Goal: Task Accomplishment & Management: Use online tool/utility

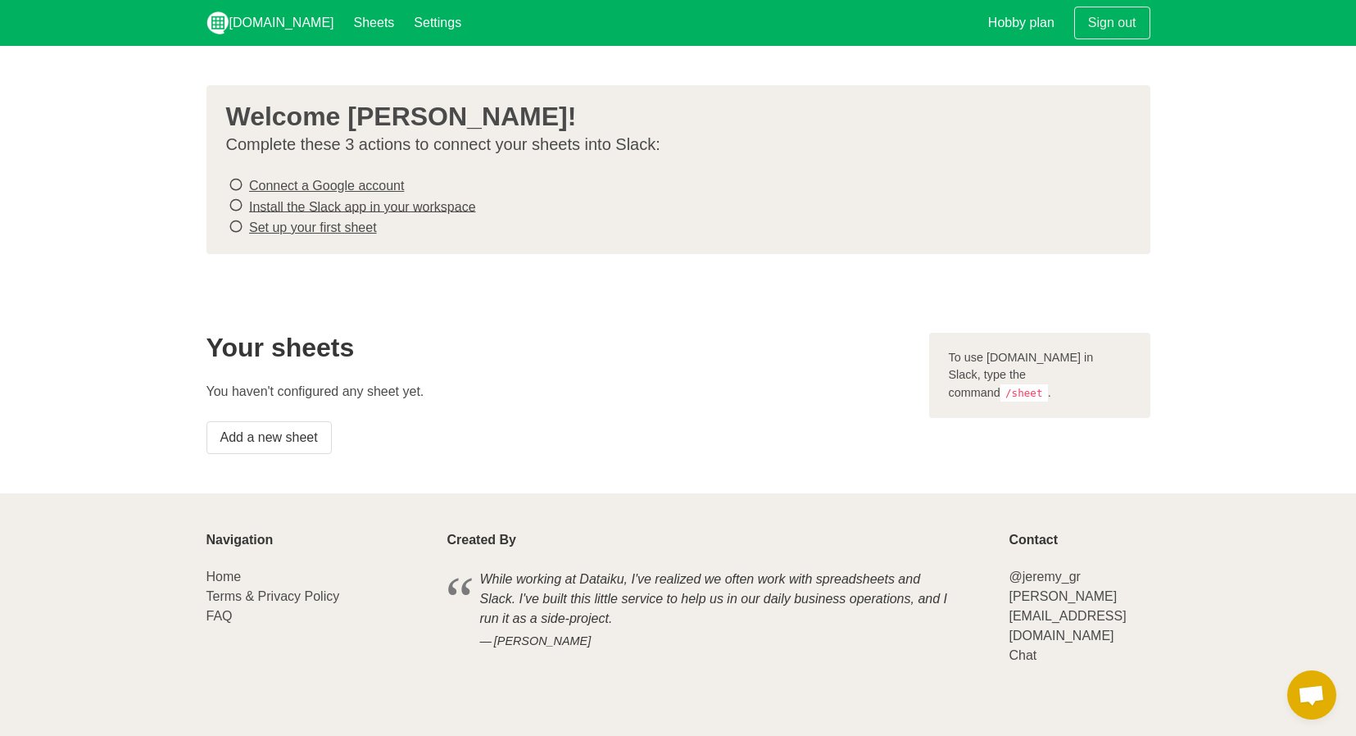
click at [314, 181] on link "Connect a Google account" at bounding box center [326, 186] width 155 height 14
click at [351, 186] on s "Connect a Google account" at bounding box center [326, 186] width 155 height 14
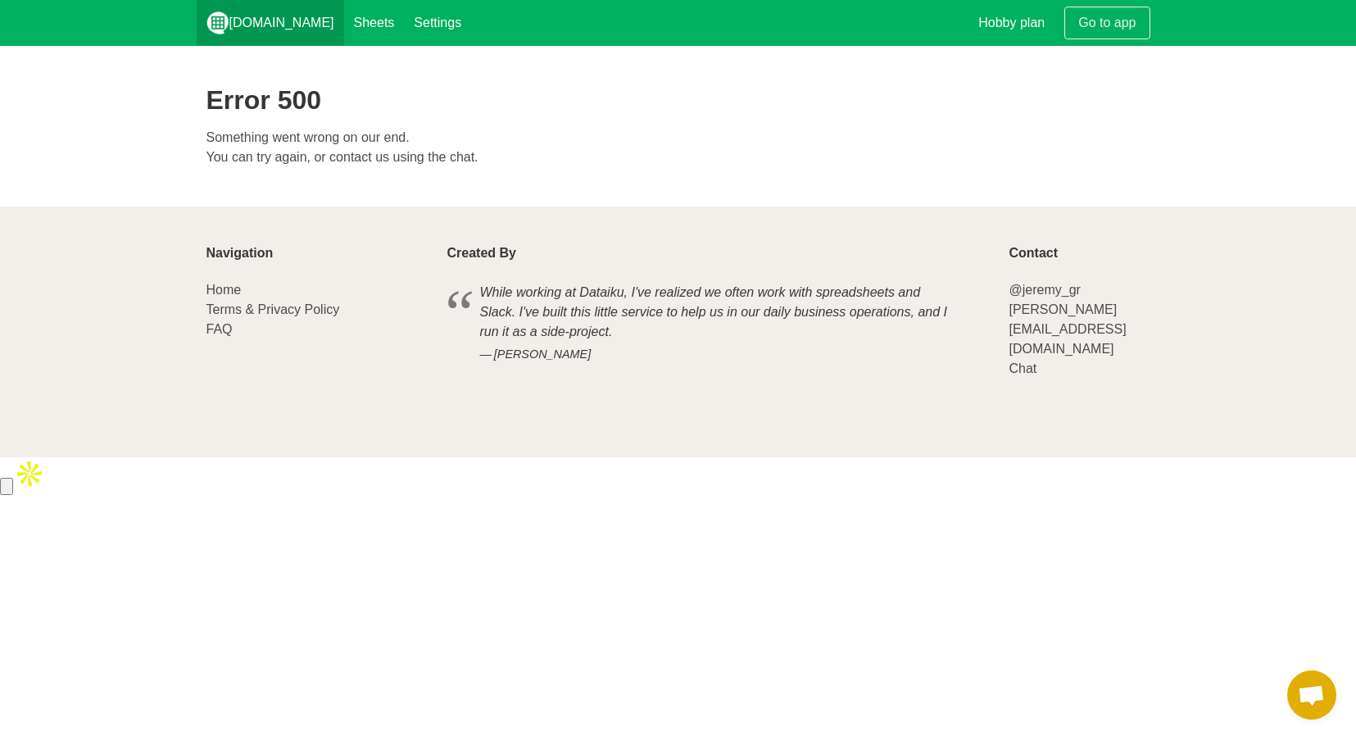
click at [272, 26] on link "[DOMAIN_NAME]" at bounding box center [270, 23] width 147 height 46
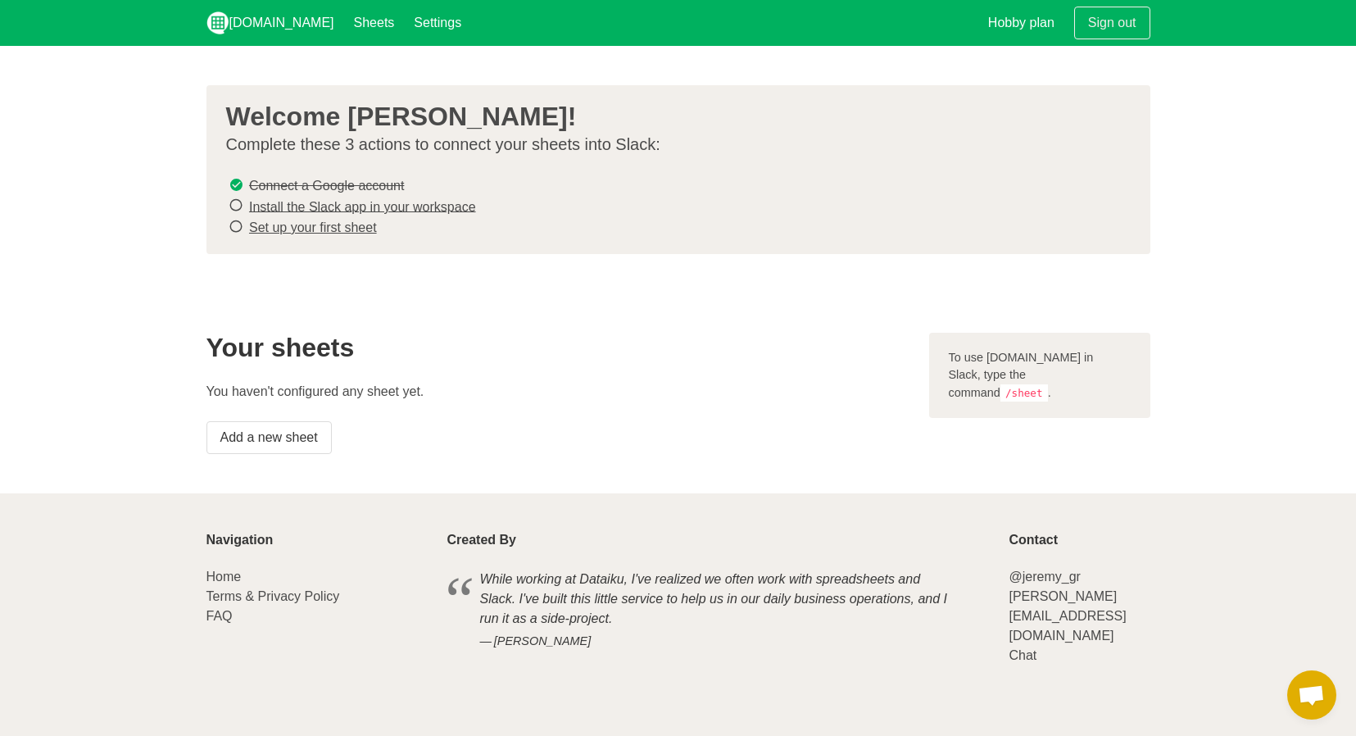
click at [300, 204] on link "Install the Slack app in your workspace" at bounding box center [362, 206] width 227 height 14
click at [404, 25] on link "Settings" at bounding box center [437, 23] width 67 height 46
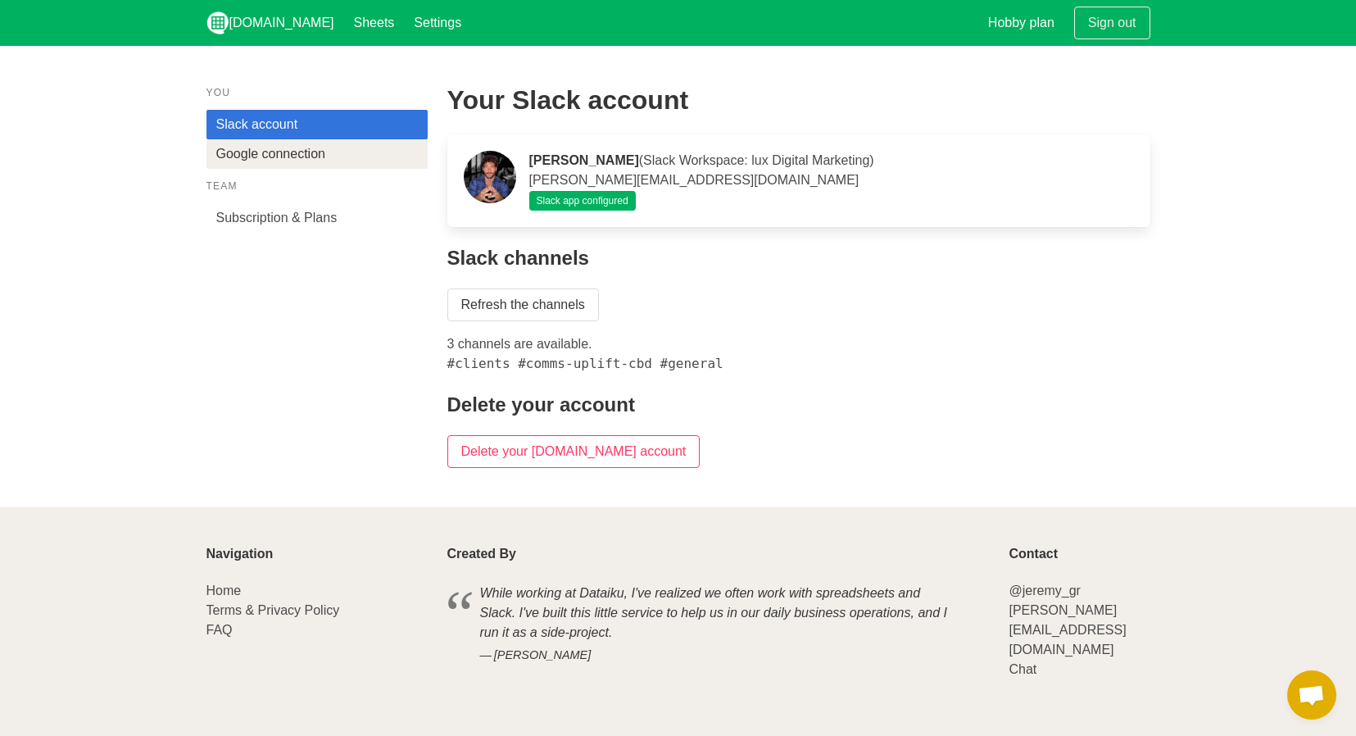
click at [266, 148] on link "Google connection" at bounding box center [316, 153] width 221 height 29
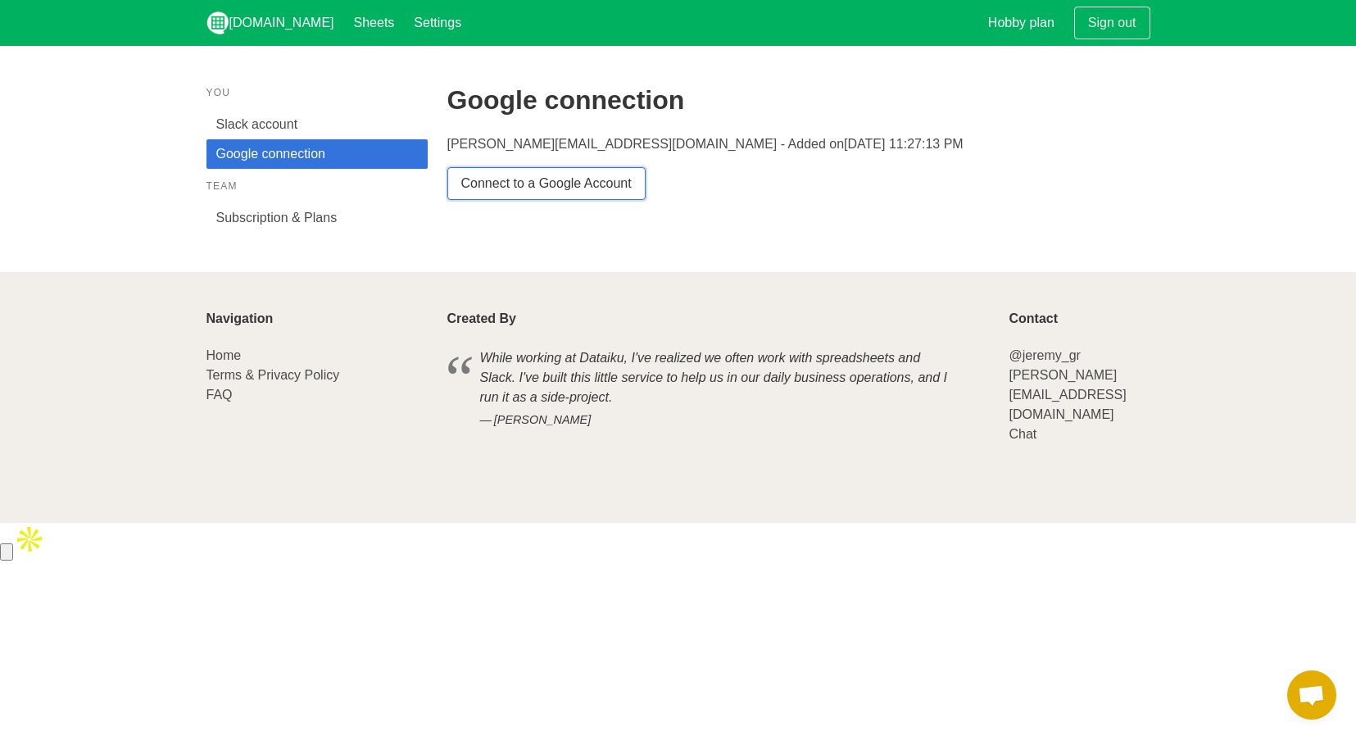
click at [515, 182] on link "Connect to a Google Account" at bounding box center [546, 183] width 198 height 33
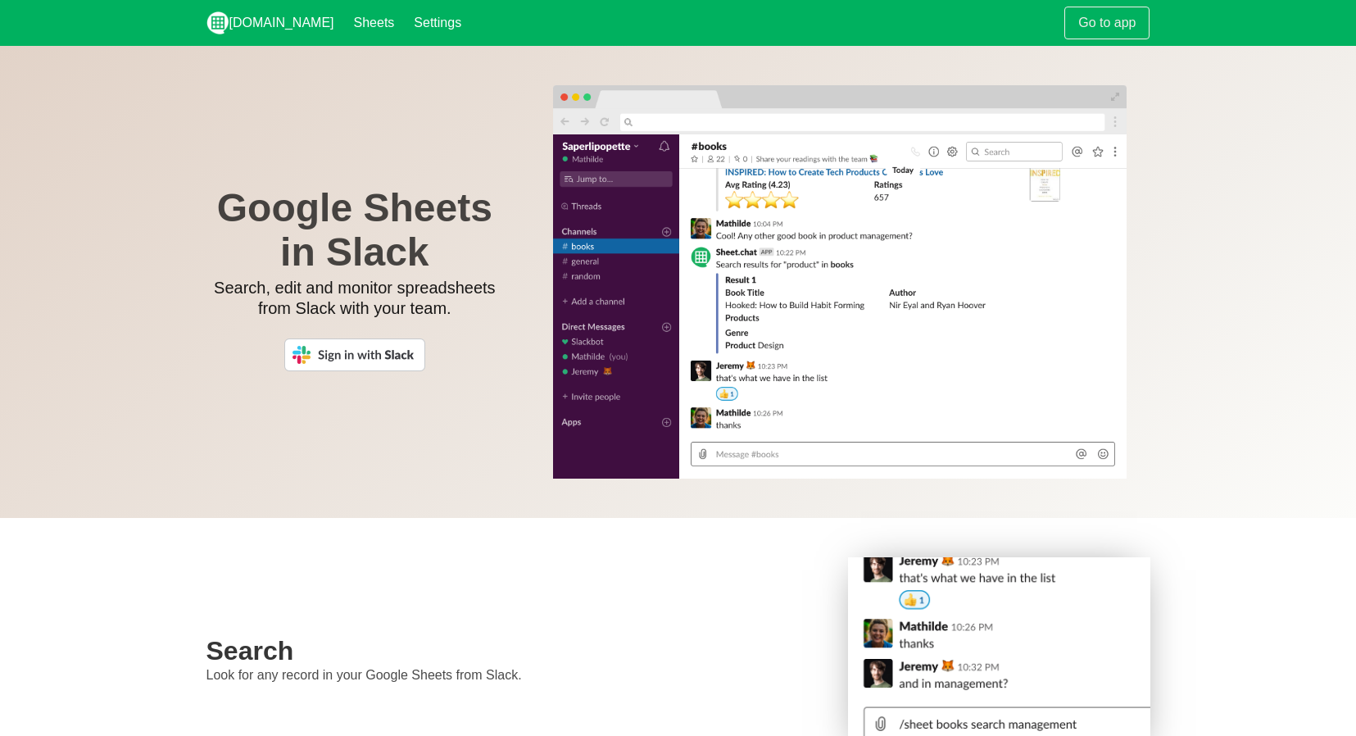
click at [342, 363] on img at bounding box center [354, 354] width 141 height 33
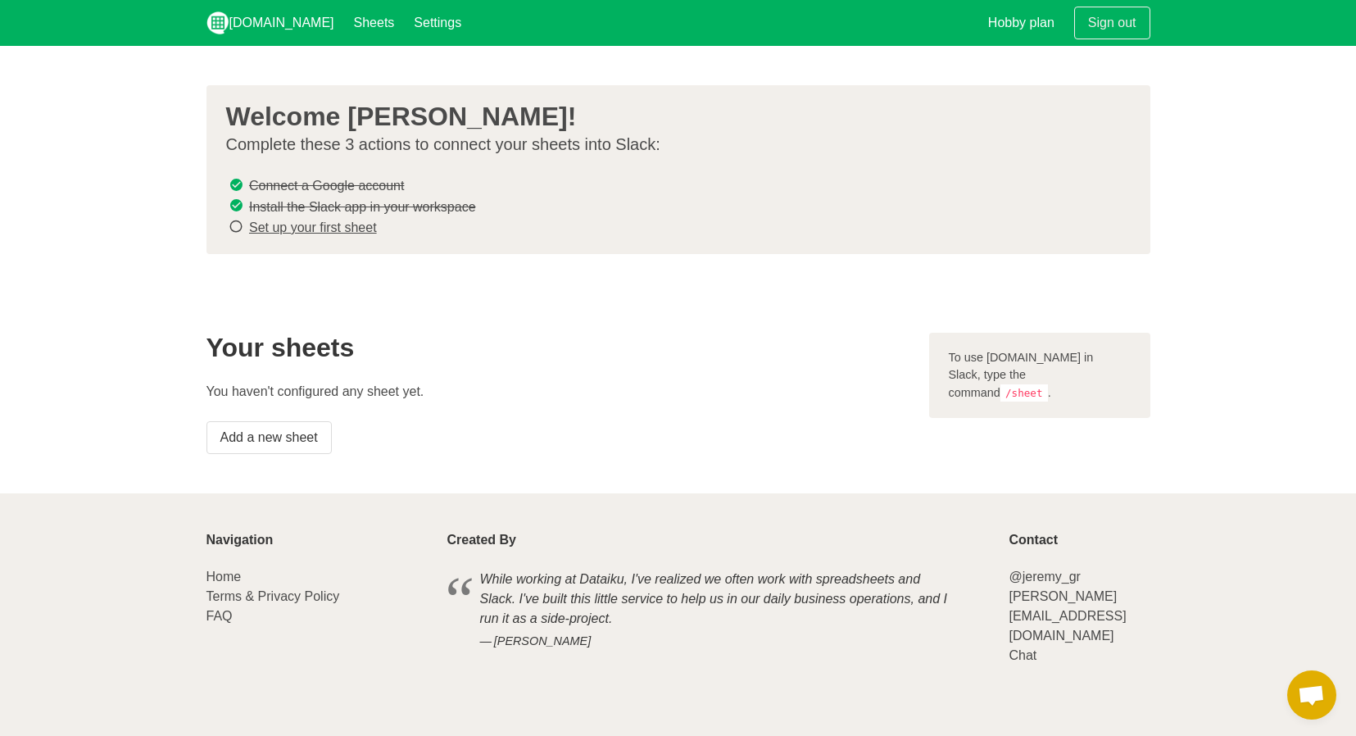
click at [358, 229] on link "Set up your first sheet" at bounding box center [313, 227] width 128 height 14
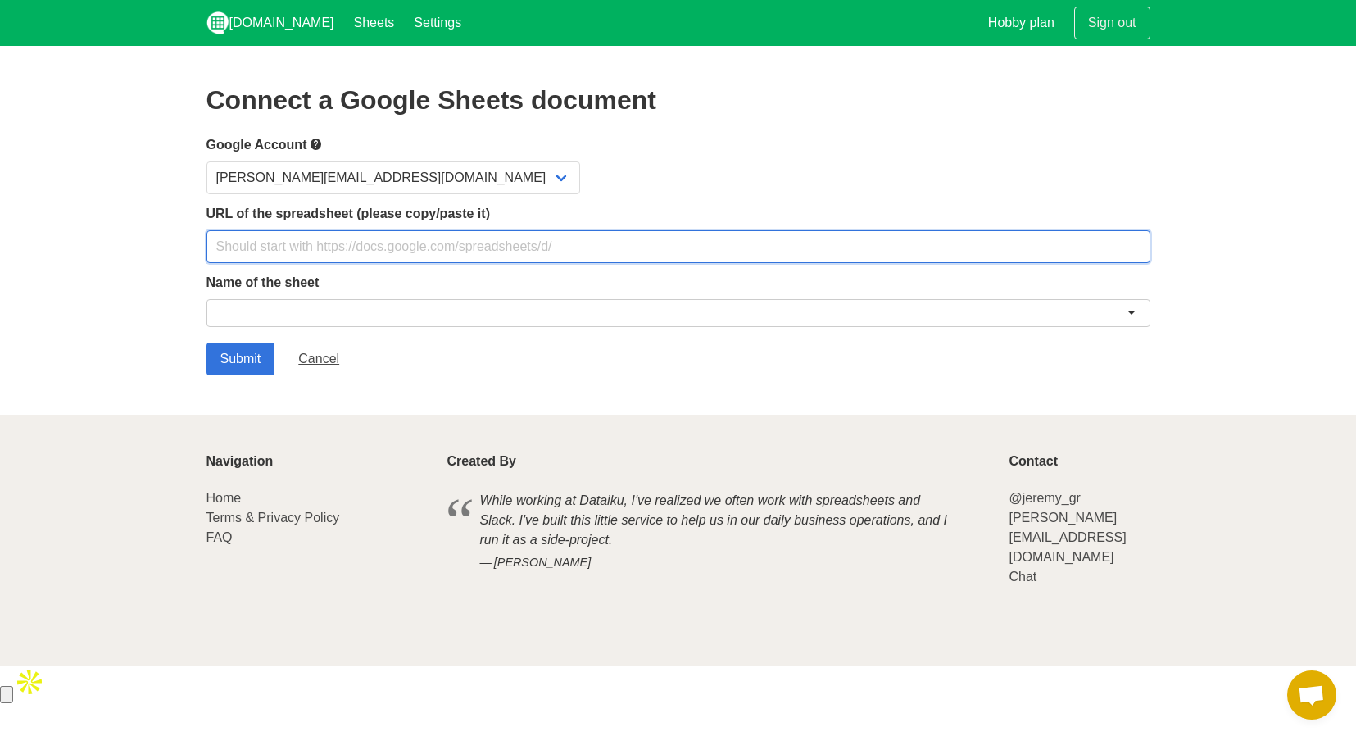
click at [319, 242] on input "text" at bounding box center [678, 246] width 944 height 33
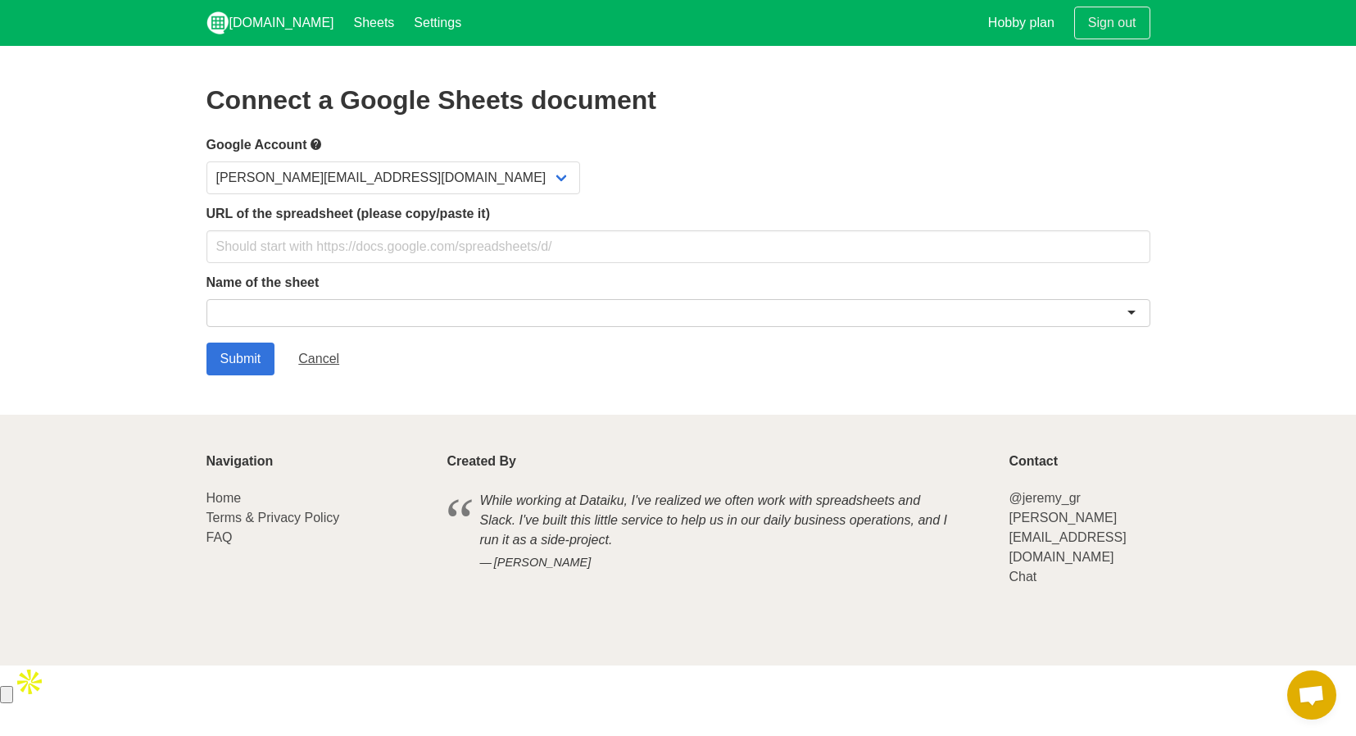
click at [309, 319] on div at bounding box center [678, 313] width 944 height 28
click at [1015, 284] on label "Name of the sheet" at bounding box center [678, 283] width 944 height 20
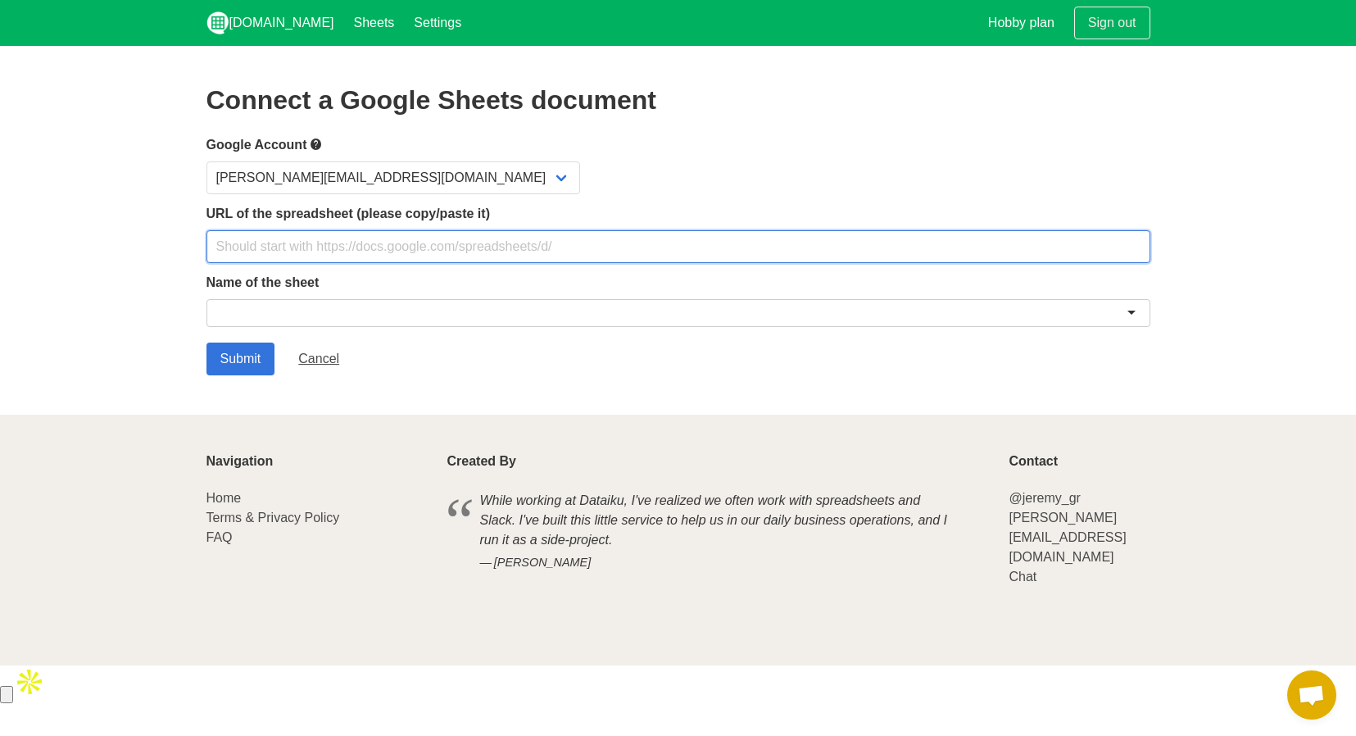
click at [399, 243] on input "text" at bounding box center [678, 246] width 944 height 33
paste input "https://docs.google.com/spreadsheets/d/1TiDmQCH0rr2036aLPxoMQvEDBZ61vkBKGXkjd3g…"
type input "https://docs.google.com/spreadsheets/d/1TiDmQCH0rr2036aLPxoMQvEDBZ61vkBKGXkjd3g…"
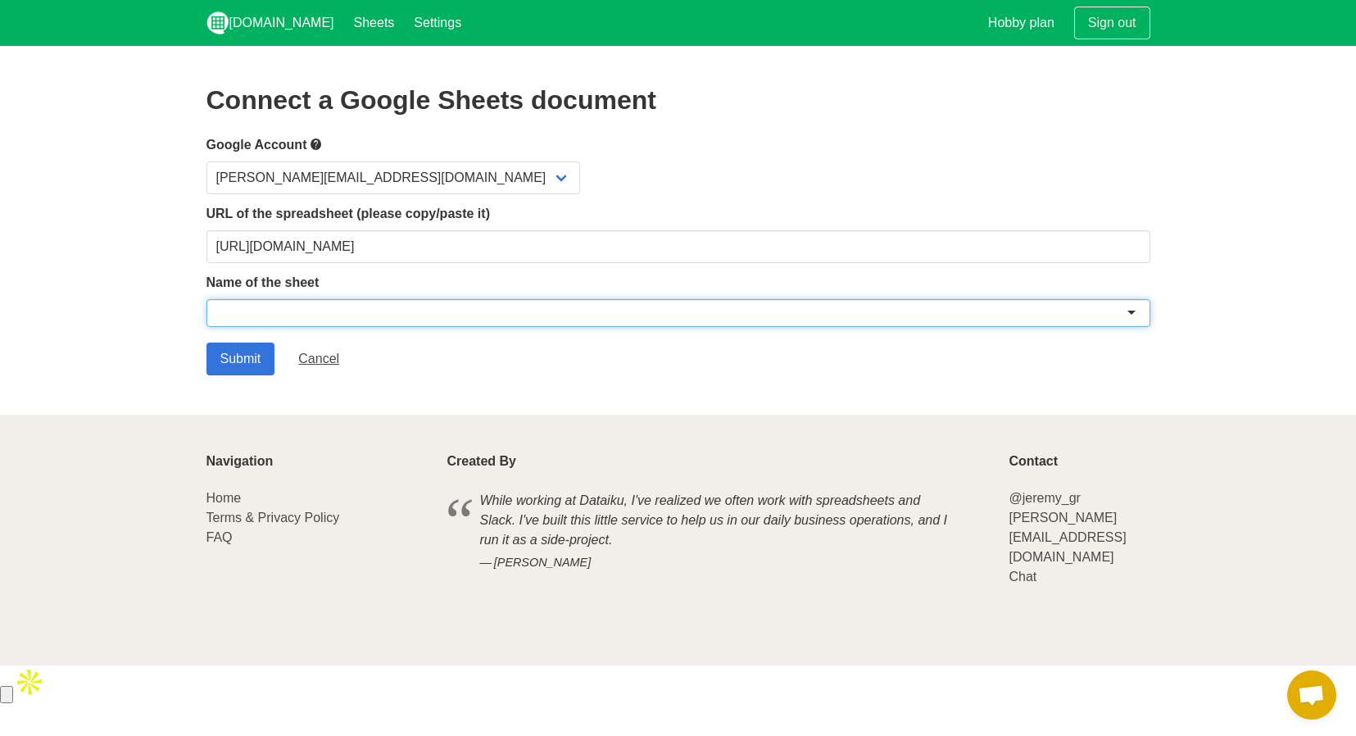
click at [336, 312] on div at bounding box center [678, 313] width 944 height 28
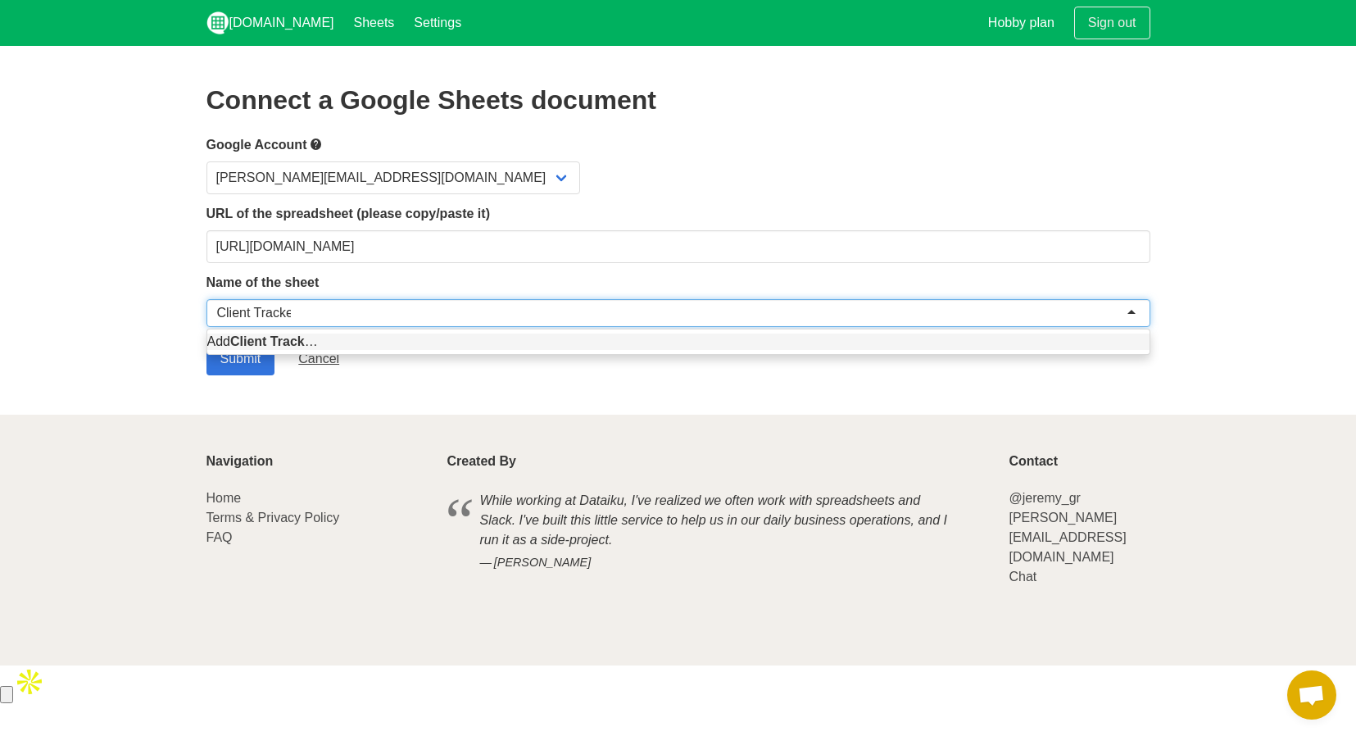
type input "Client Tracker"
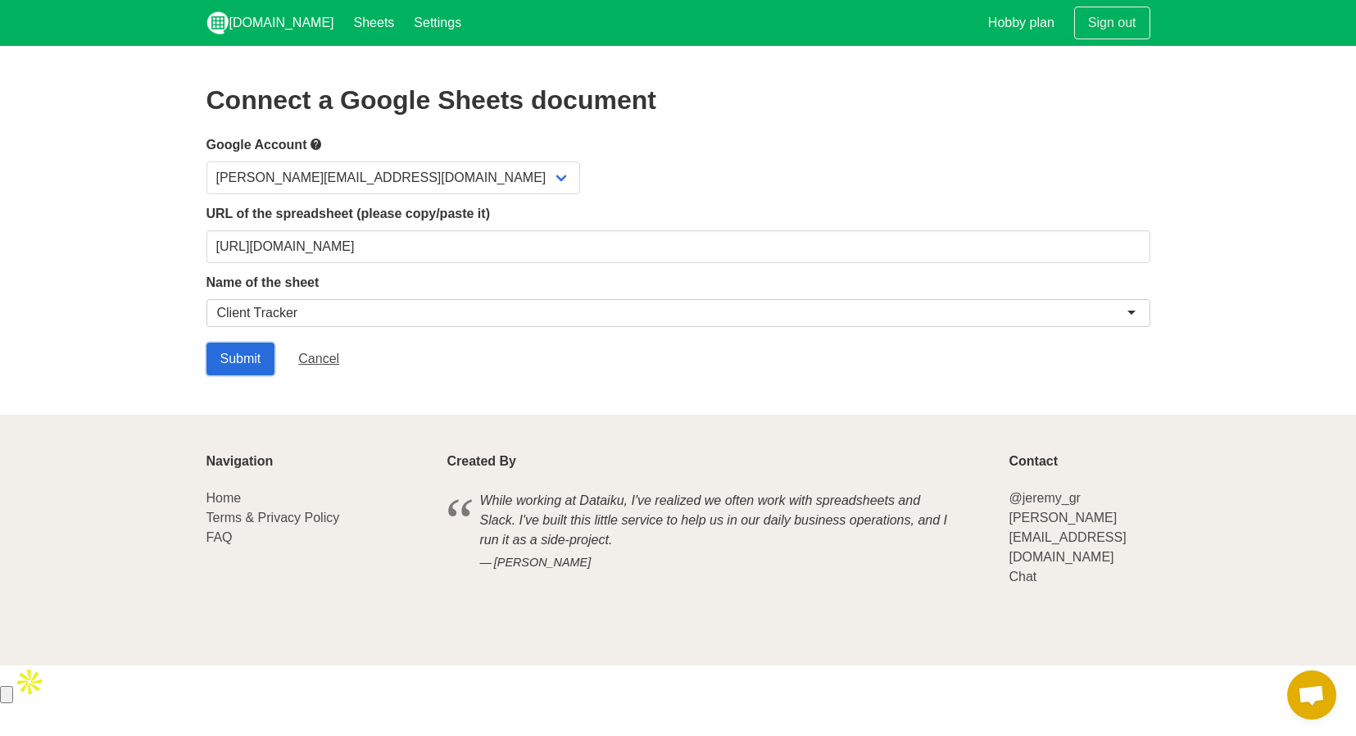
click at [238, 365] on input "Submit" at bounding box center [240, 358] width 69 height 33
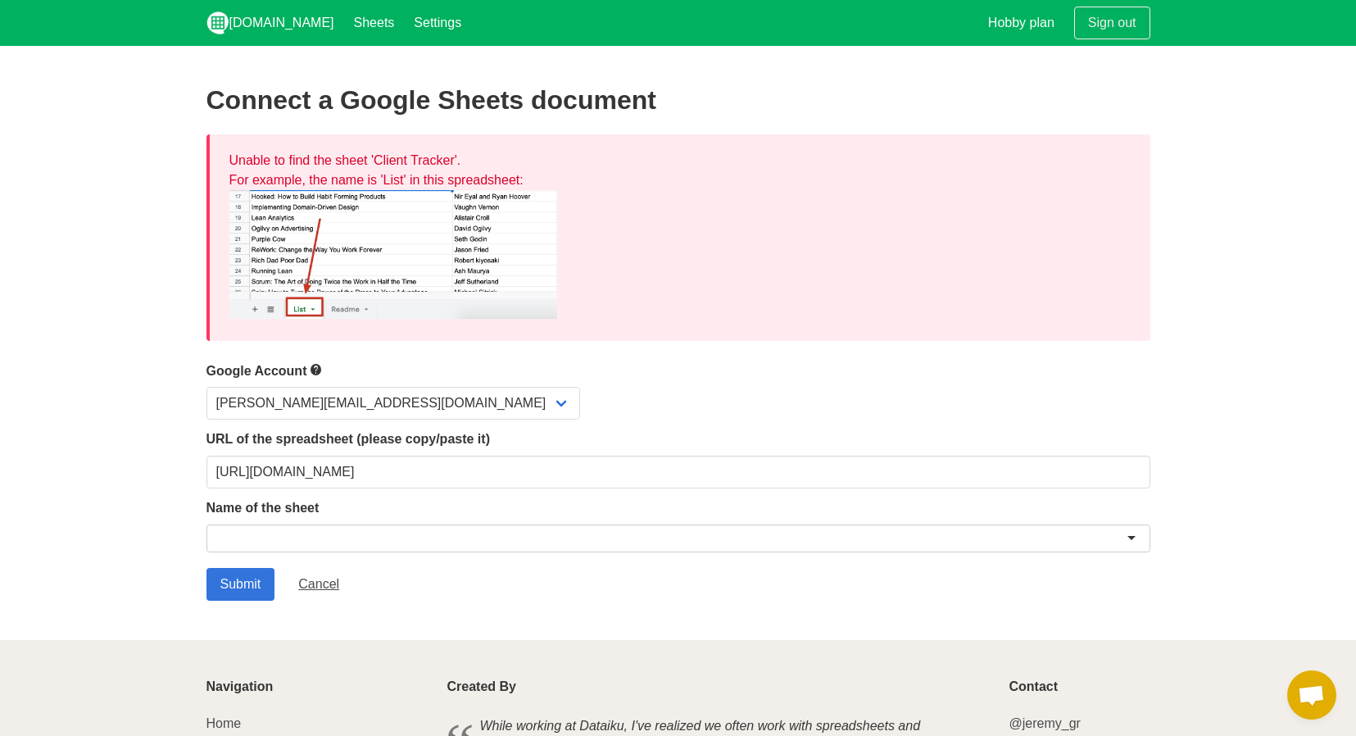
click at [894, 356] on div "Connect a Google Sheets document Unable to find the sheet 'Client Tracker'. For…" at bounding box center [678, 342] width 944 height 515
click at [269, 536] on div at bounding box center [678, 538] width 944 height 28
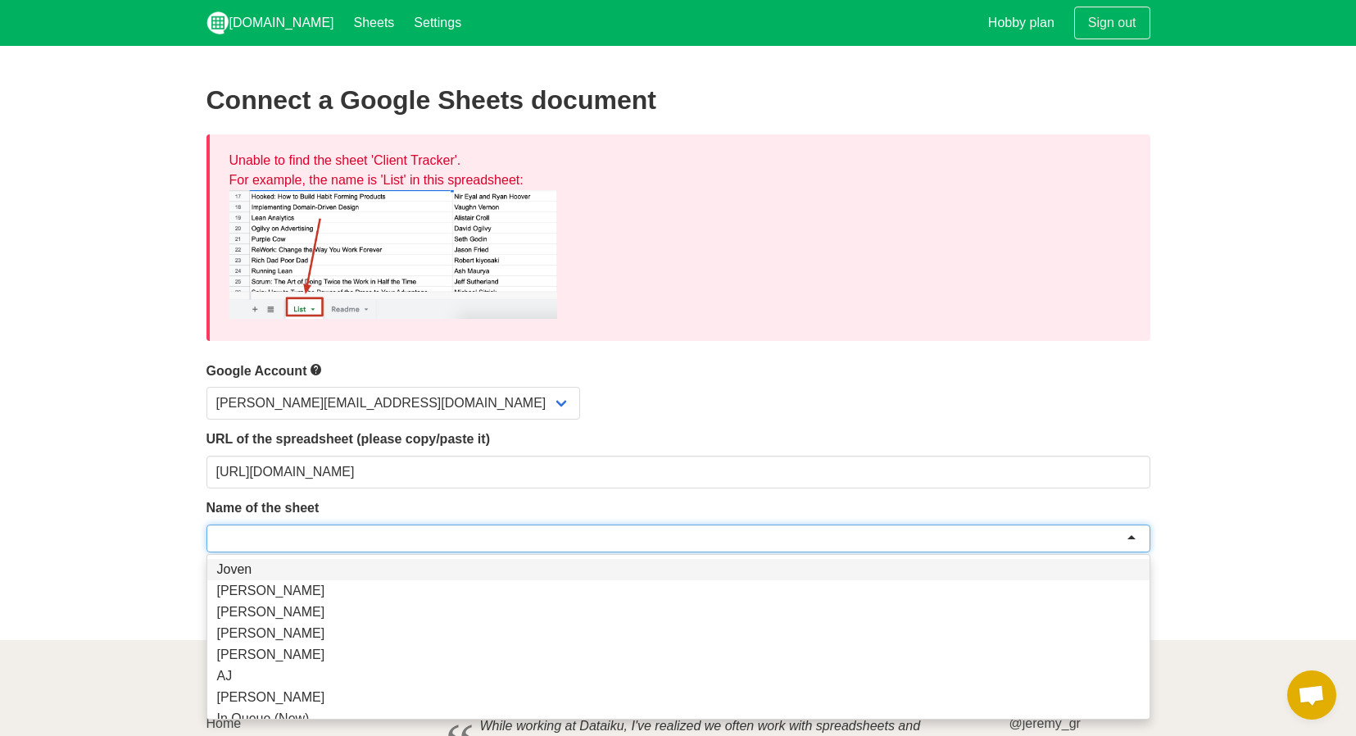
click at [164, 510] on section "Connect a Google Sheets document Unable to find the sheet 'Client Tracker'. For…" at bounding box center [678, 343] width 1356 height 594
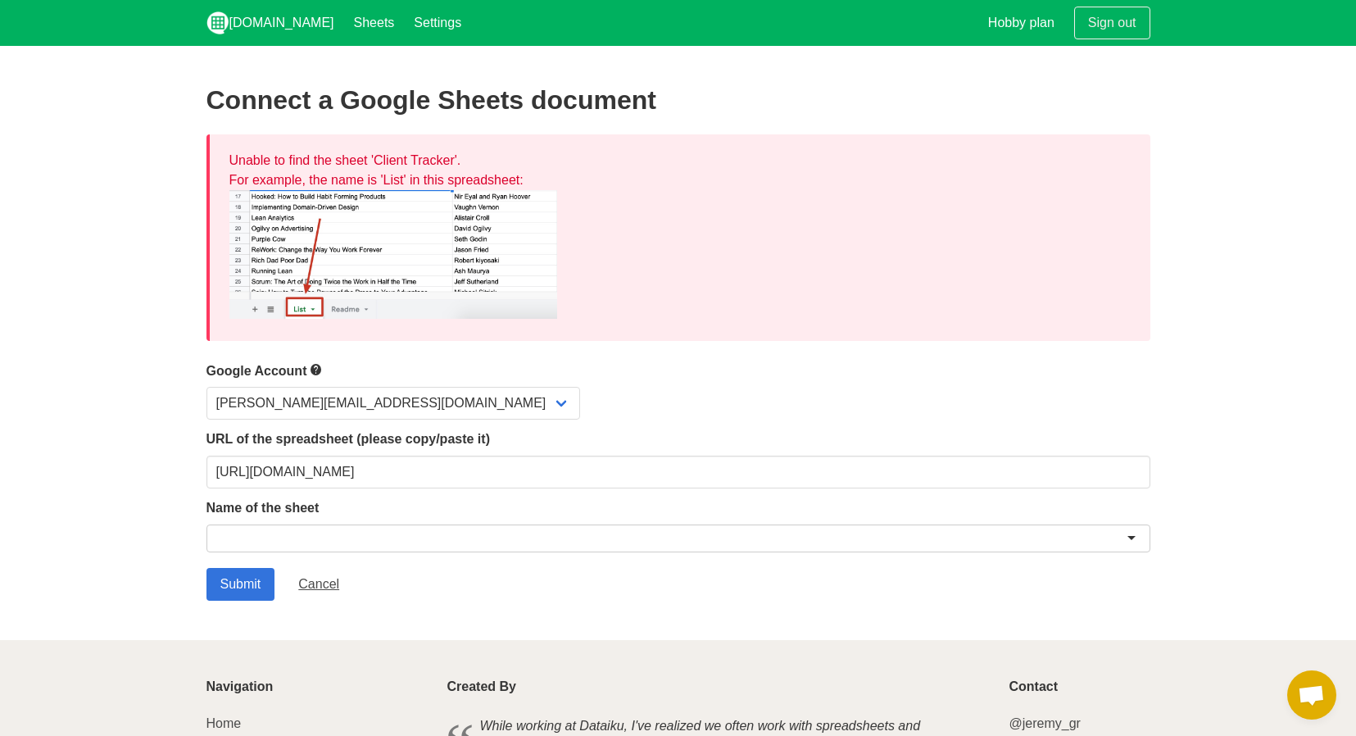
click at [260, 533] on div at bounding box center [678, 538] width 944 height 28
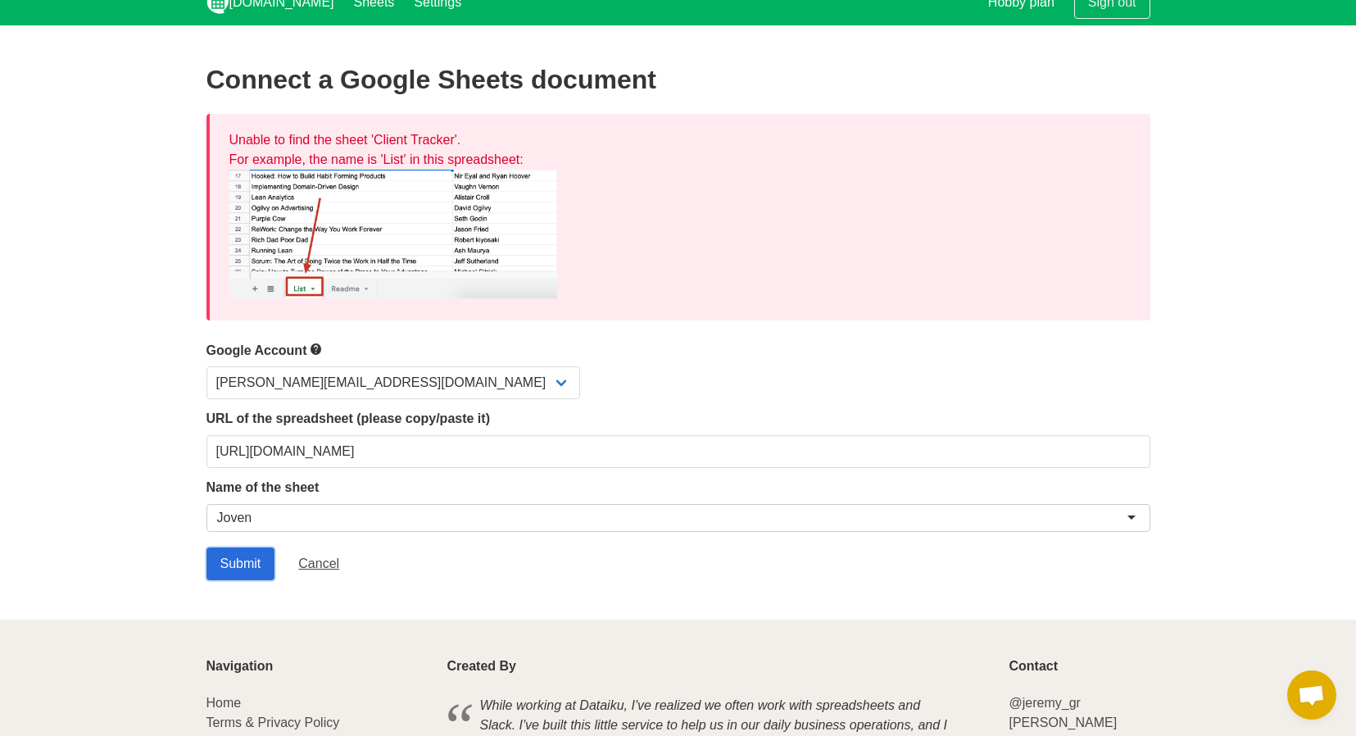
click at [226, 564] on input "Submit" at bounding box center [240, 563] width 69 height 33
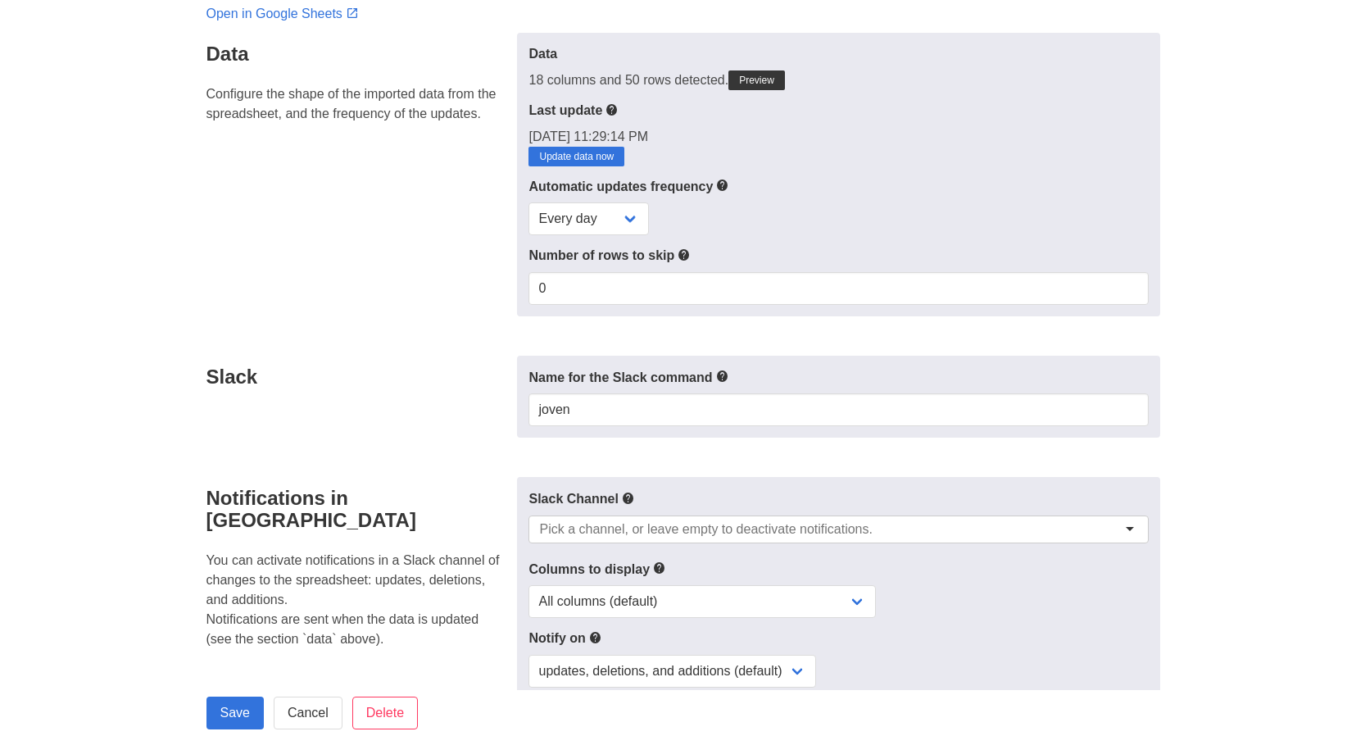
scroll to position [198, 0]
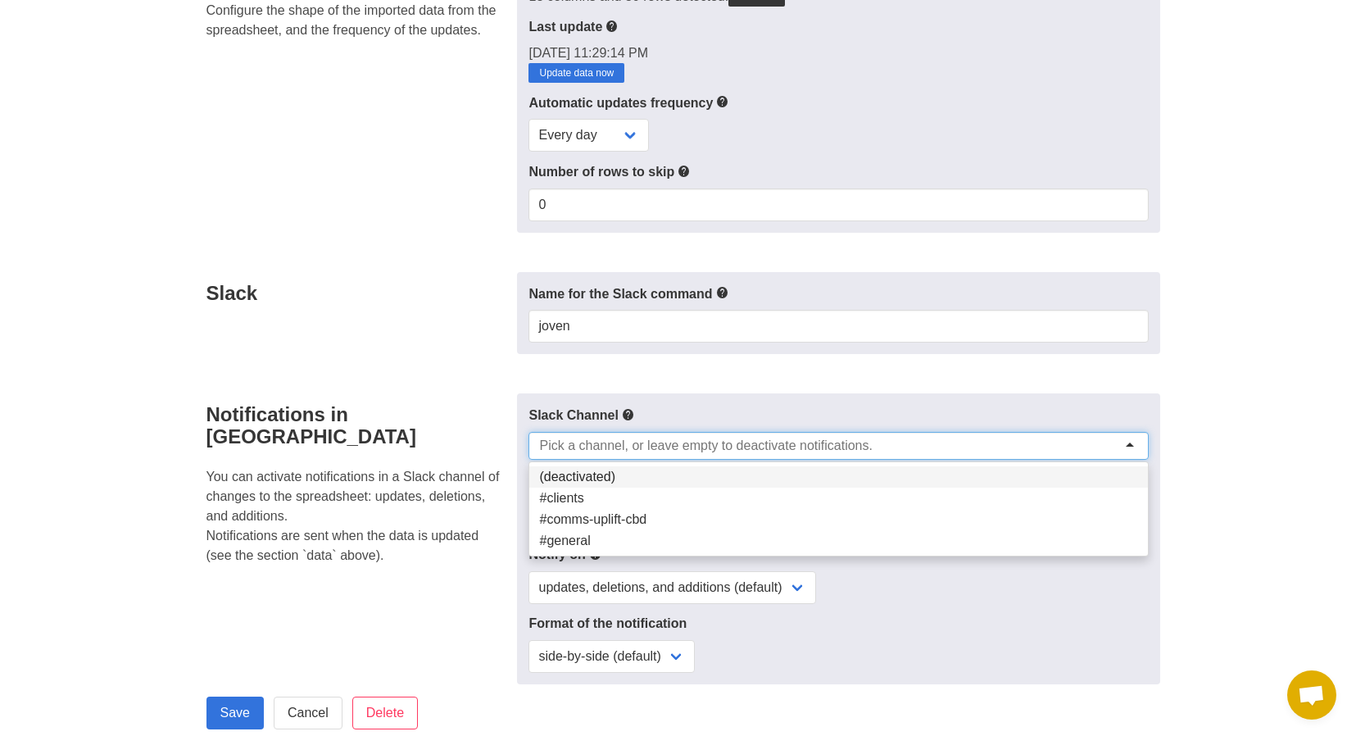
click at [575, 443] on input "select-one" at bounding box center [711, 445] width 344 height 16
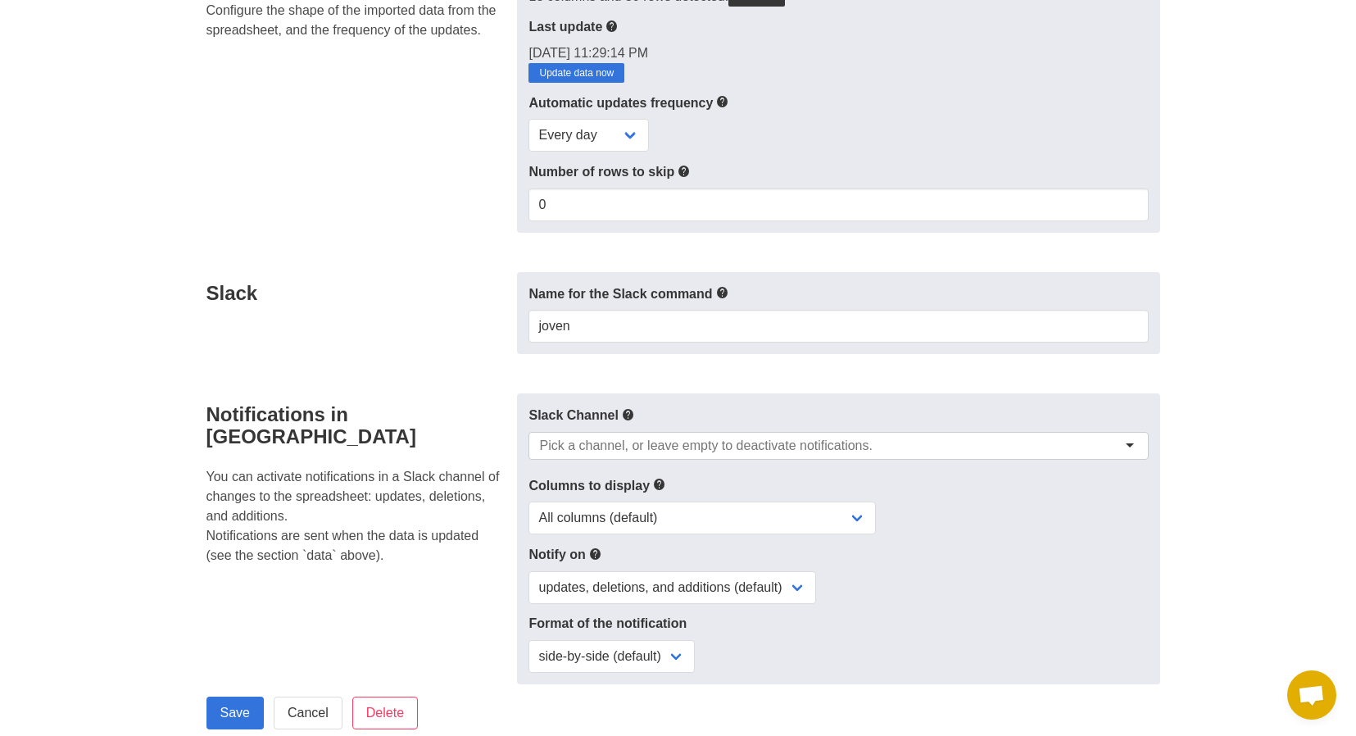
click at [487, 364] on form "Data Configure the shape of the imported data from the spreadsheet, and the fre…" at bounding box center [678, 584] width 944 height 1271
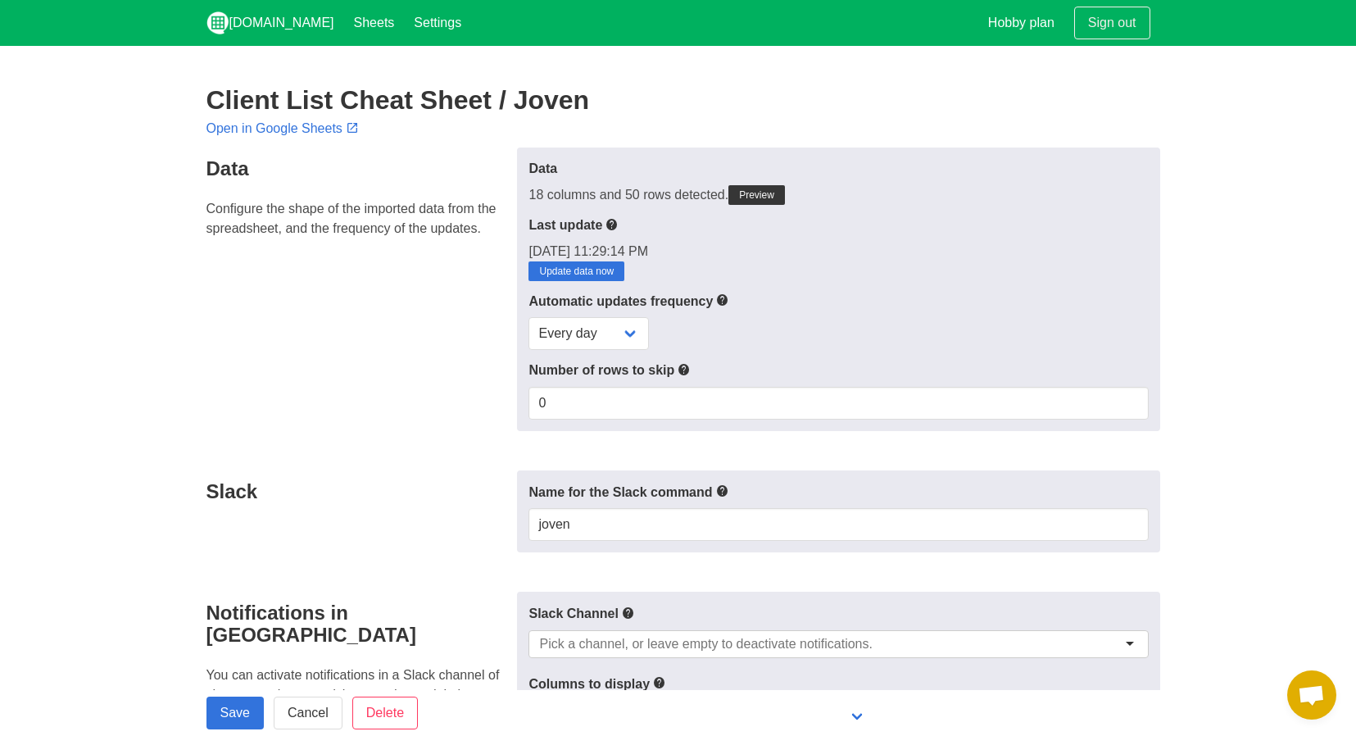
scroll to position [147, 0]
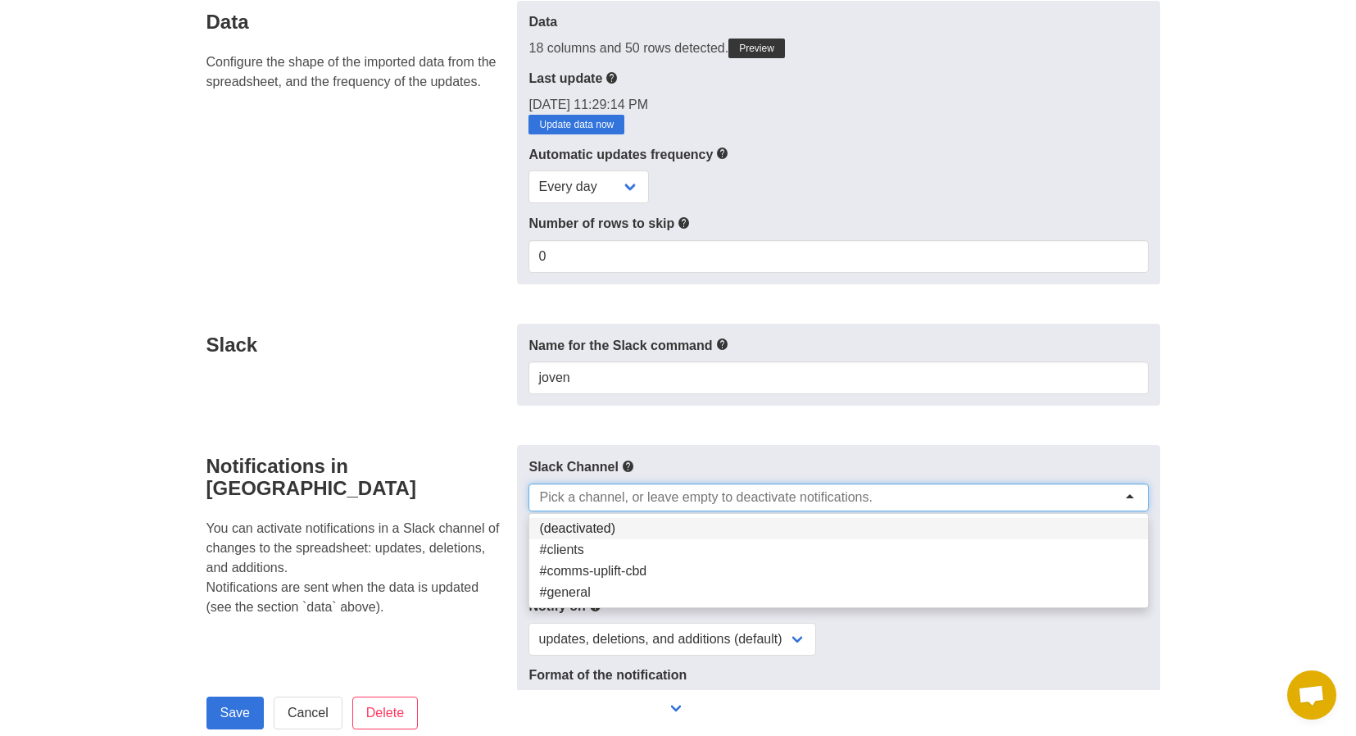
click at [646, 489] on input "select-one" at bounding box center [711, 497] width 344 height 16
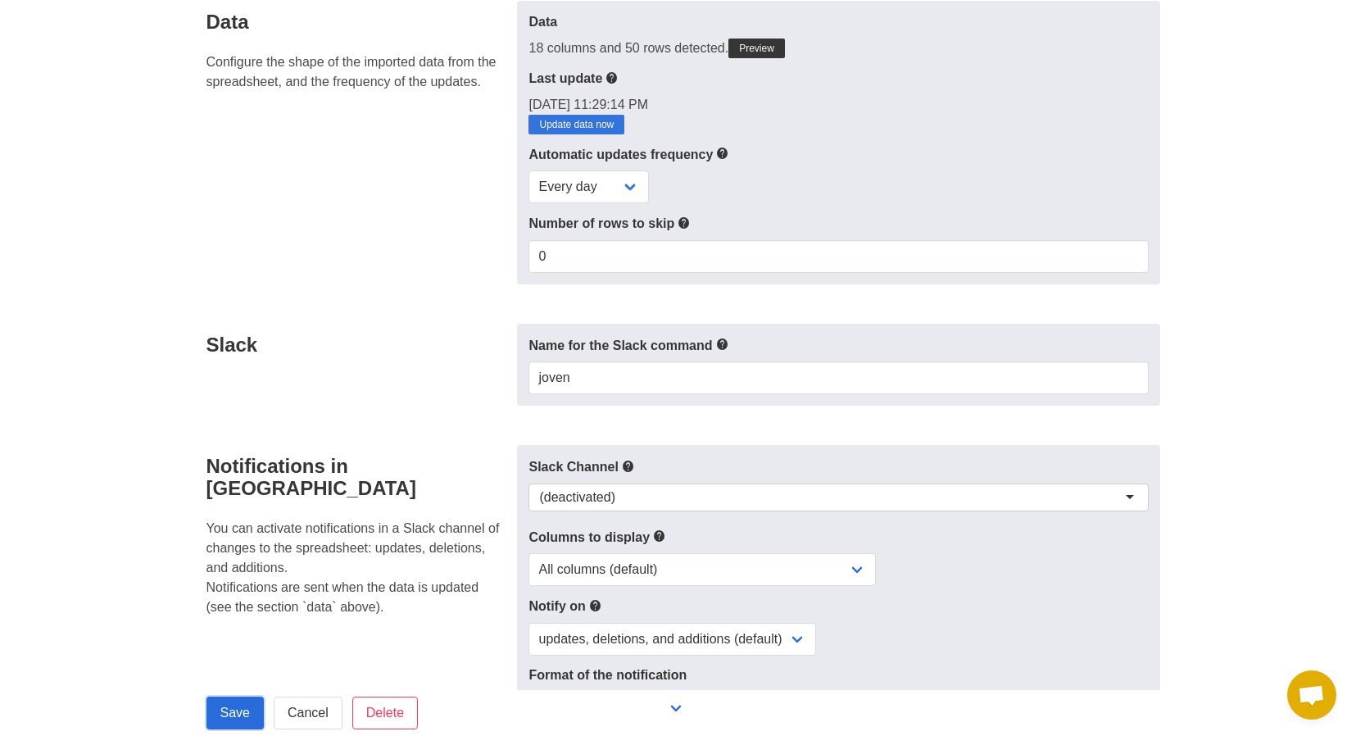
click at [231, 709] on input "Save" at bounding box center [234, 712] width 57 height 33
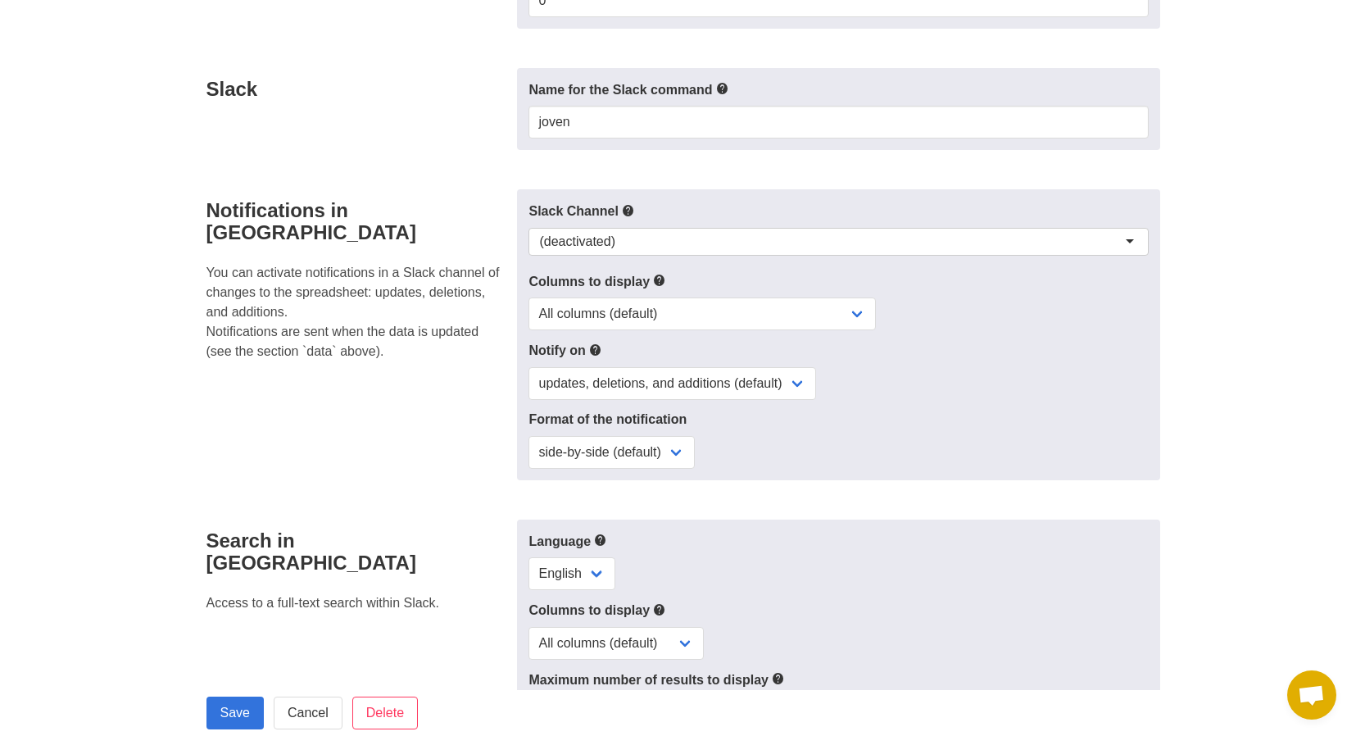
scroll to position [413, 0]
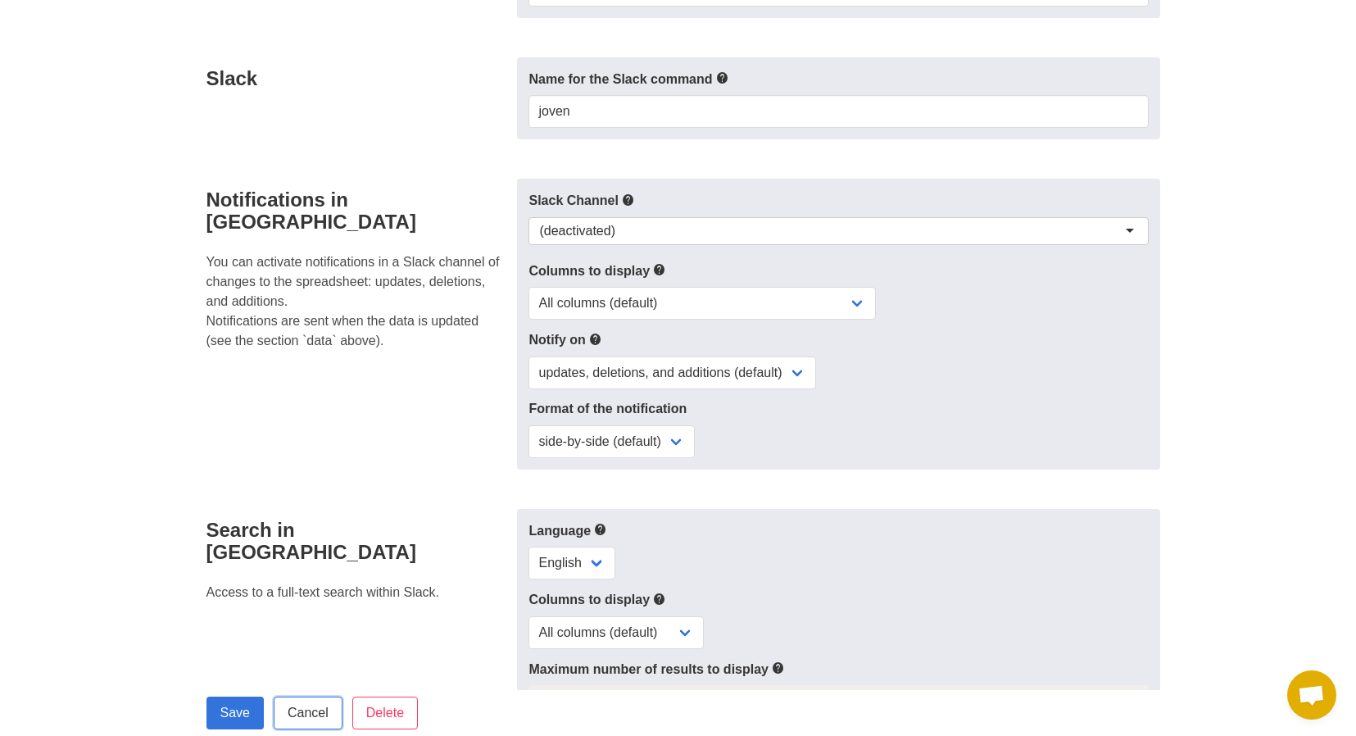
click at [296, 721] on link "Cancel" at bounding box center [308, 712] width 69 height 33
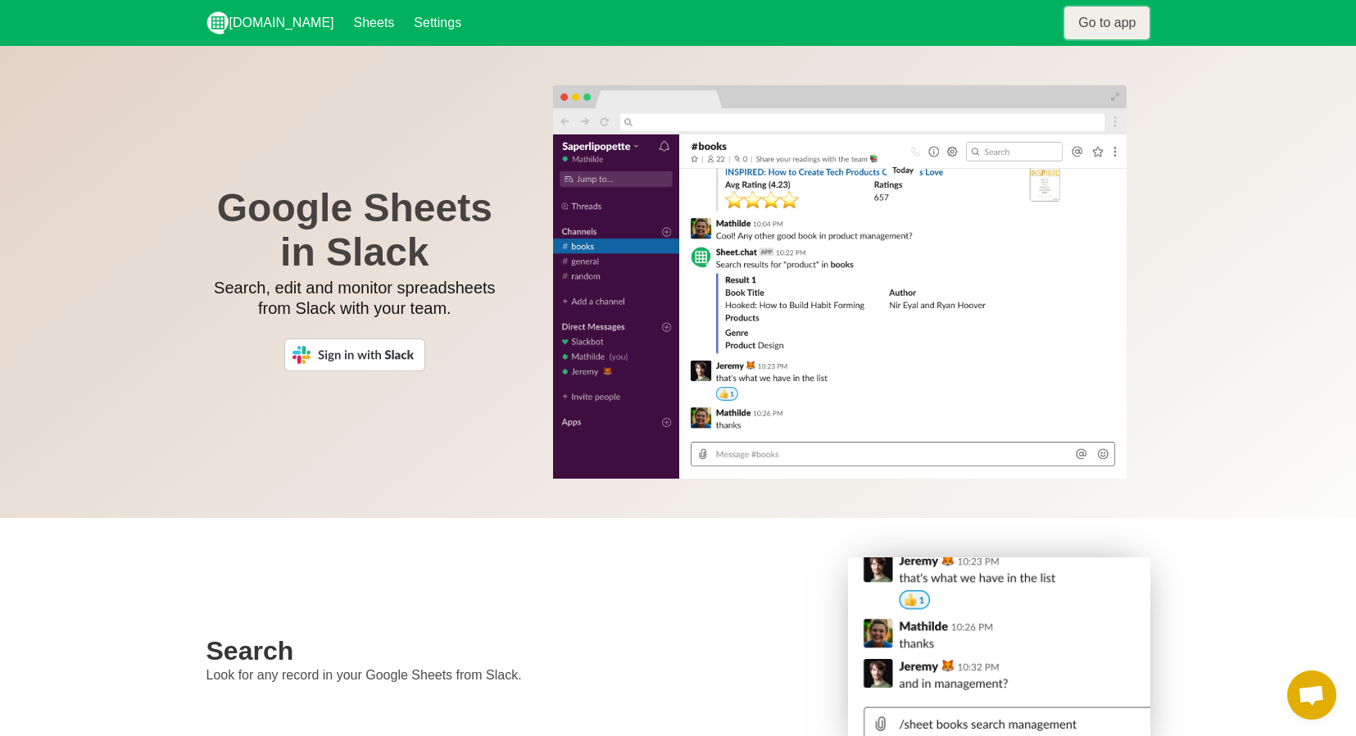
click at [1116, 20] on link "Go to app" at bounding box center [1106, 23] width 85 height 33
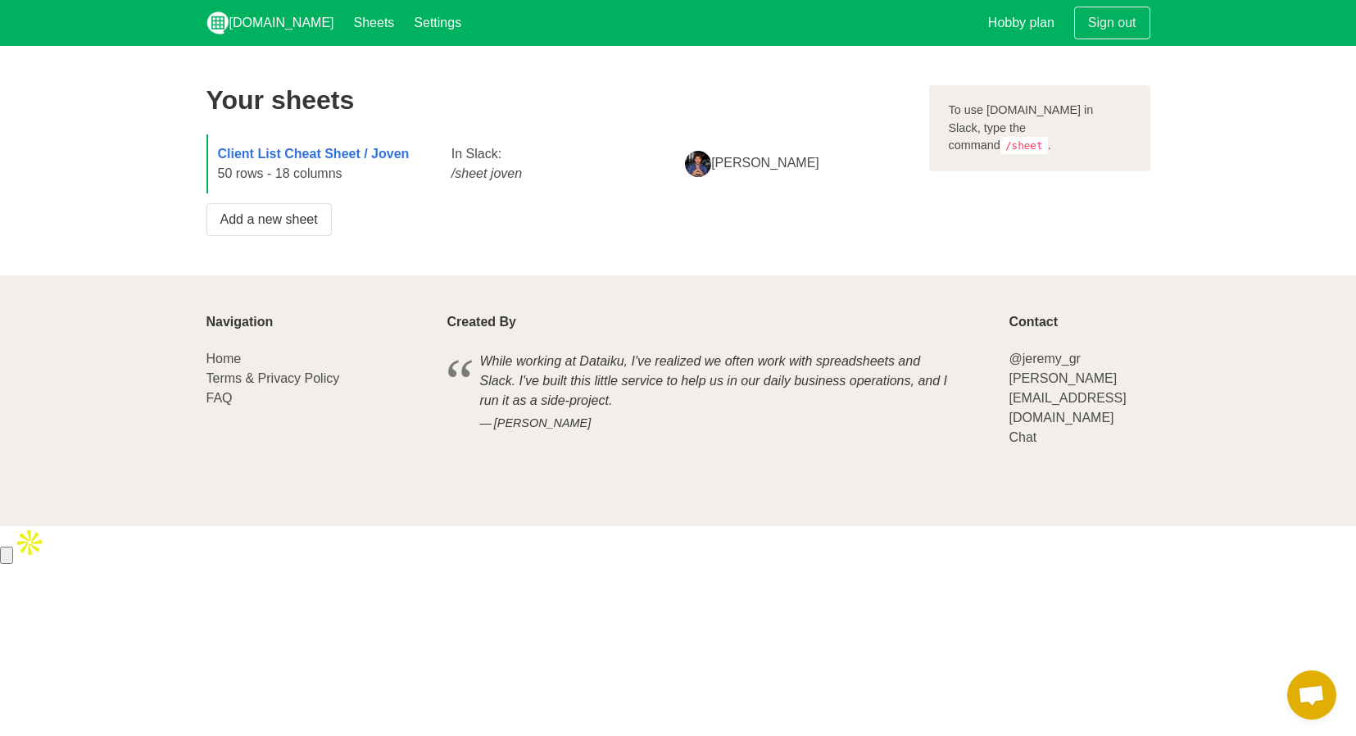
click at [308, 178] on div "Client List Cheat Sheet / Joven 50 rows - 18 columns" at bounding box center [324, 163] width 233 height 59
click at [319, 156] on strong "Client List Cheat Sheet / Joven" at bounding box center [314, 154] width 192 height 14
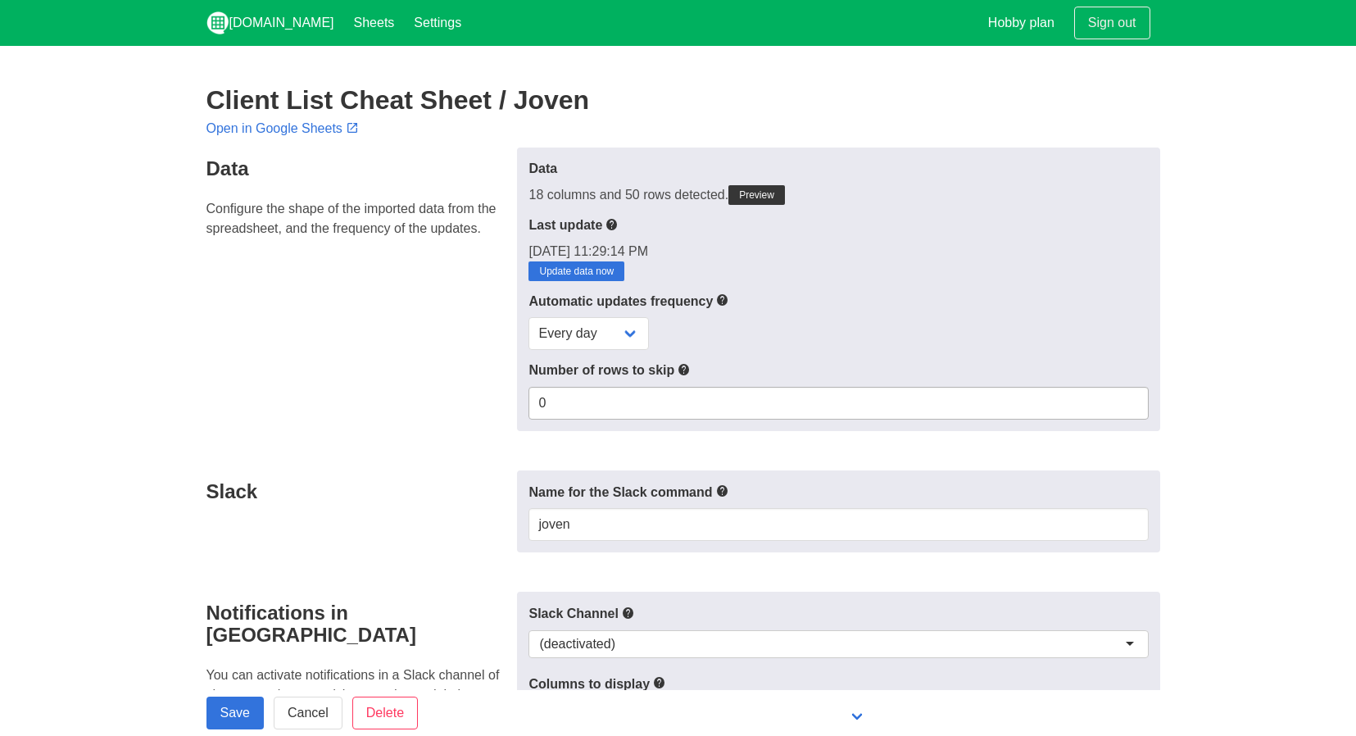
scroll to position [203, 0]
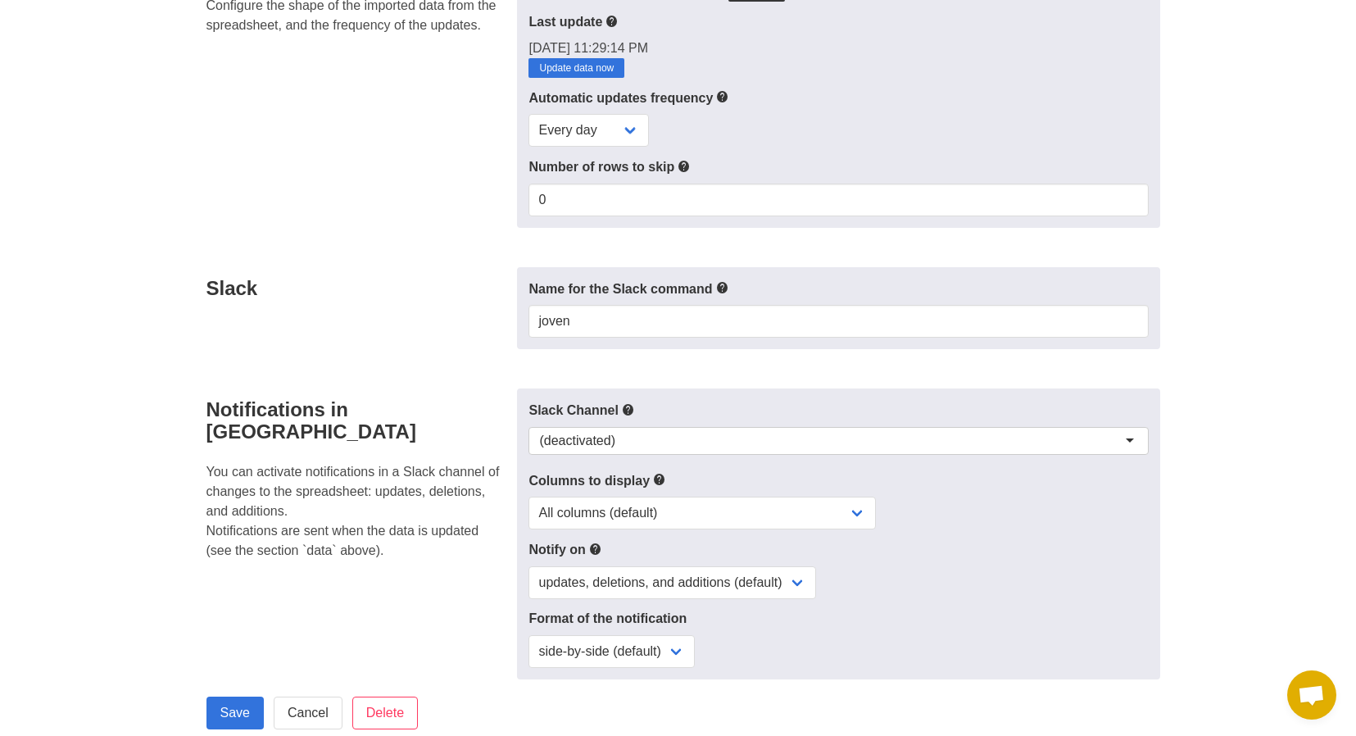
click at [653, 444] on div "(deactivated)" at bounding box center [837, 441] width 619 height 28
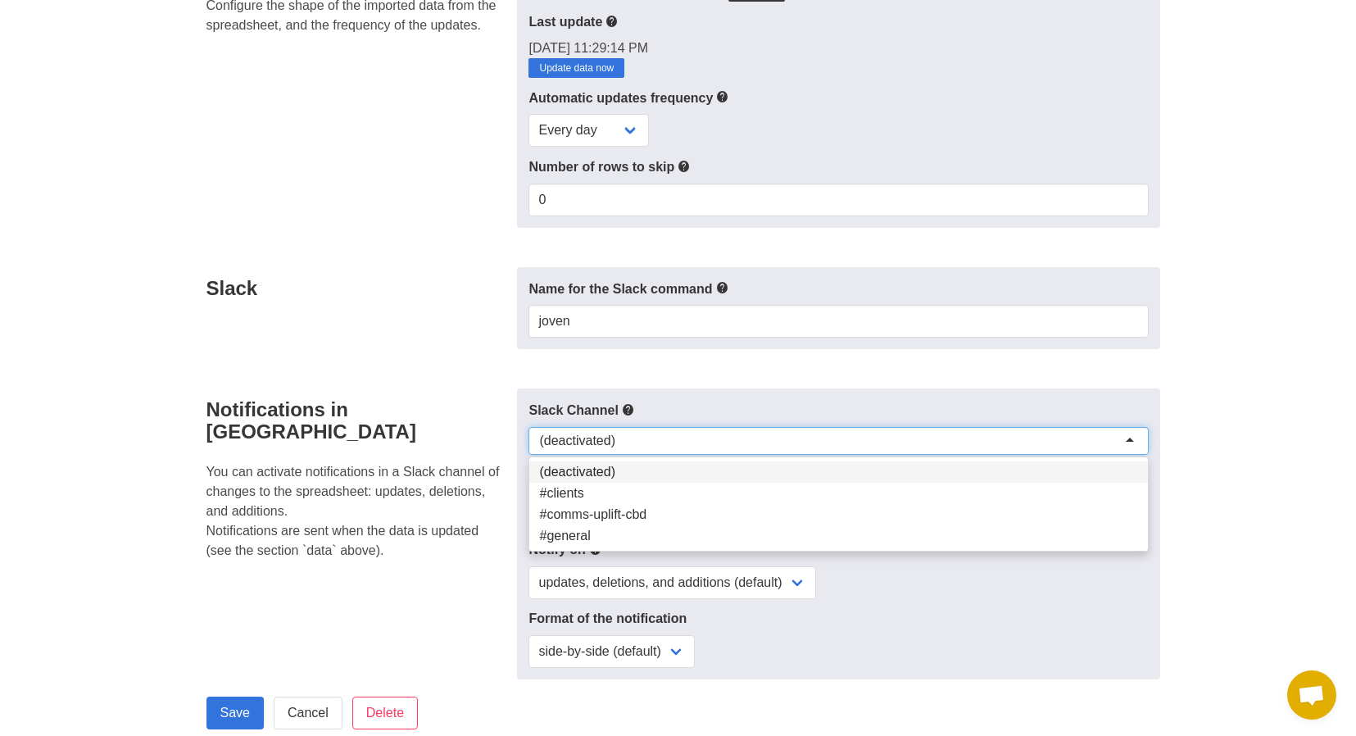
click at [496, 462] on p "You can activate notifications in a Slack channel of changes to the spreadsheet…" at bounding box center [356, 511] width 301 height 98
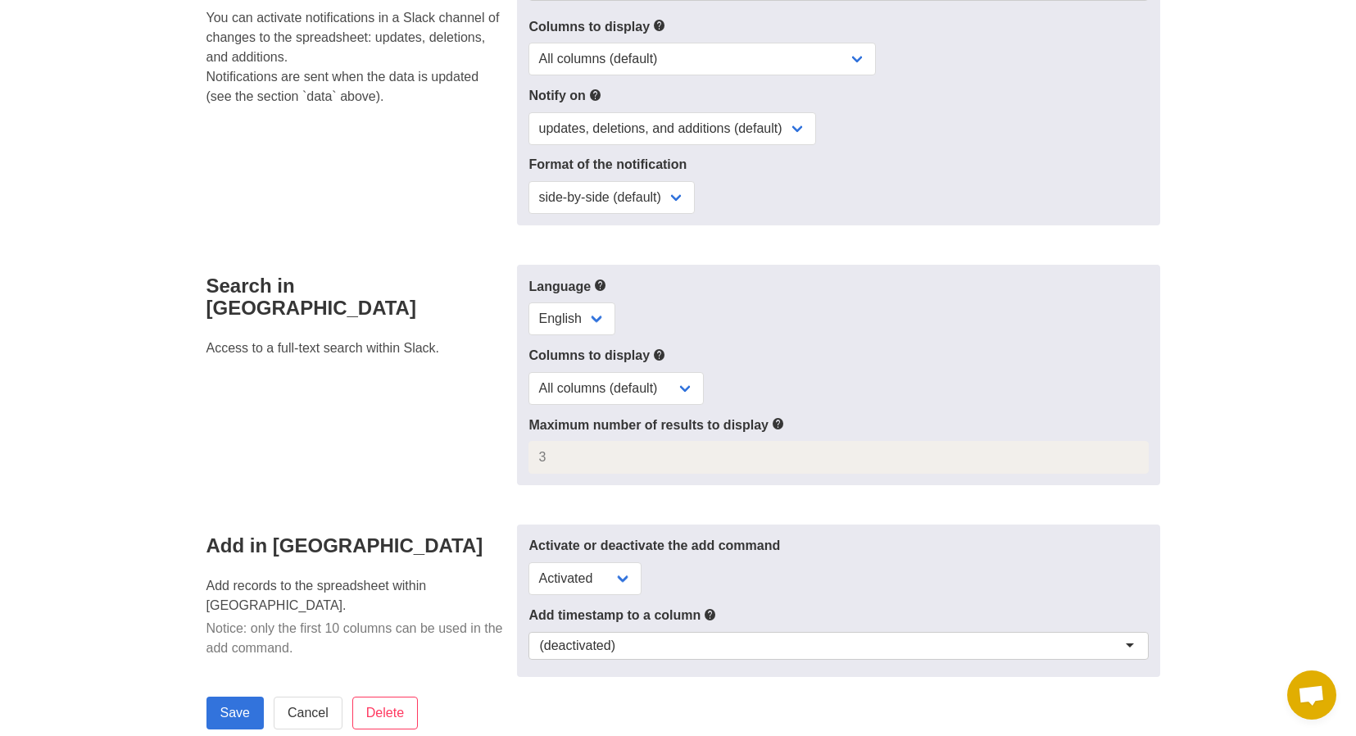
scroll to position [890, 0]
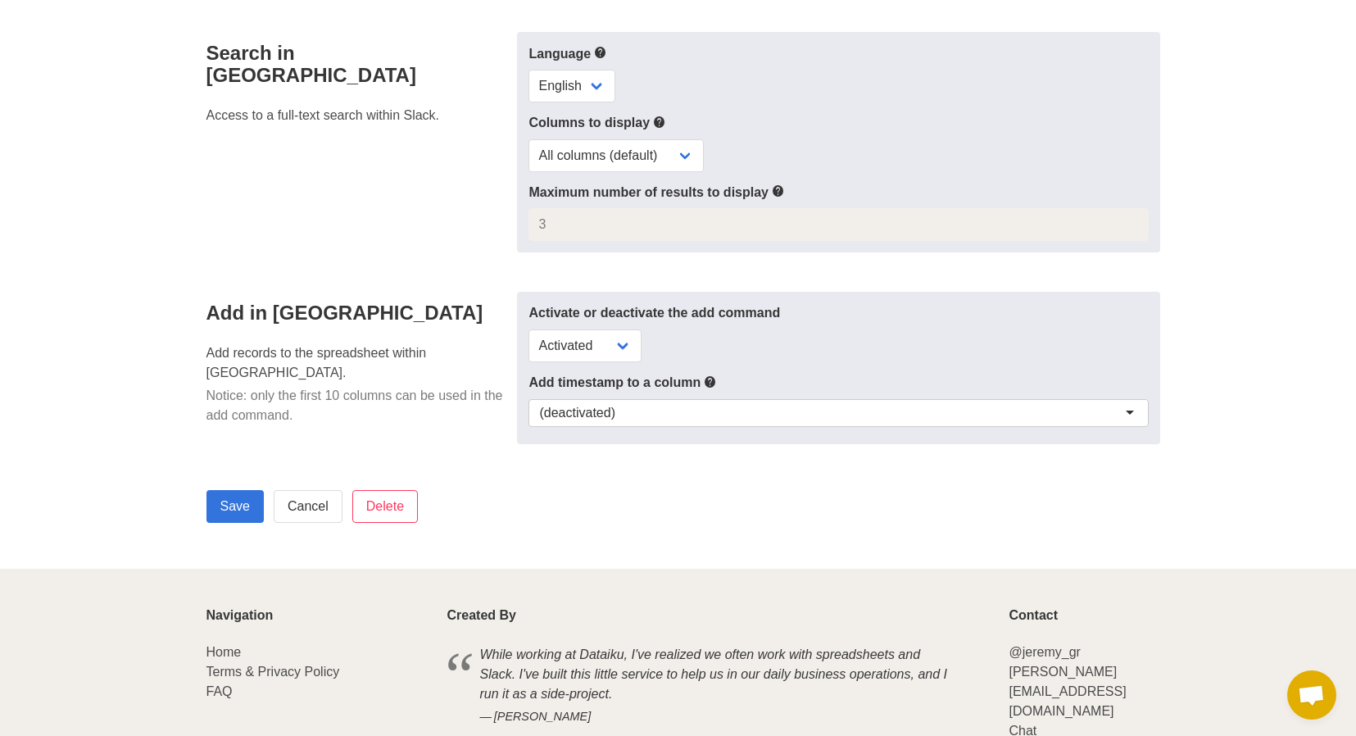
click at [590, 410] on div "(deactivated)" at bounding box center [577, 413] width 76 height 16
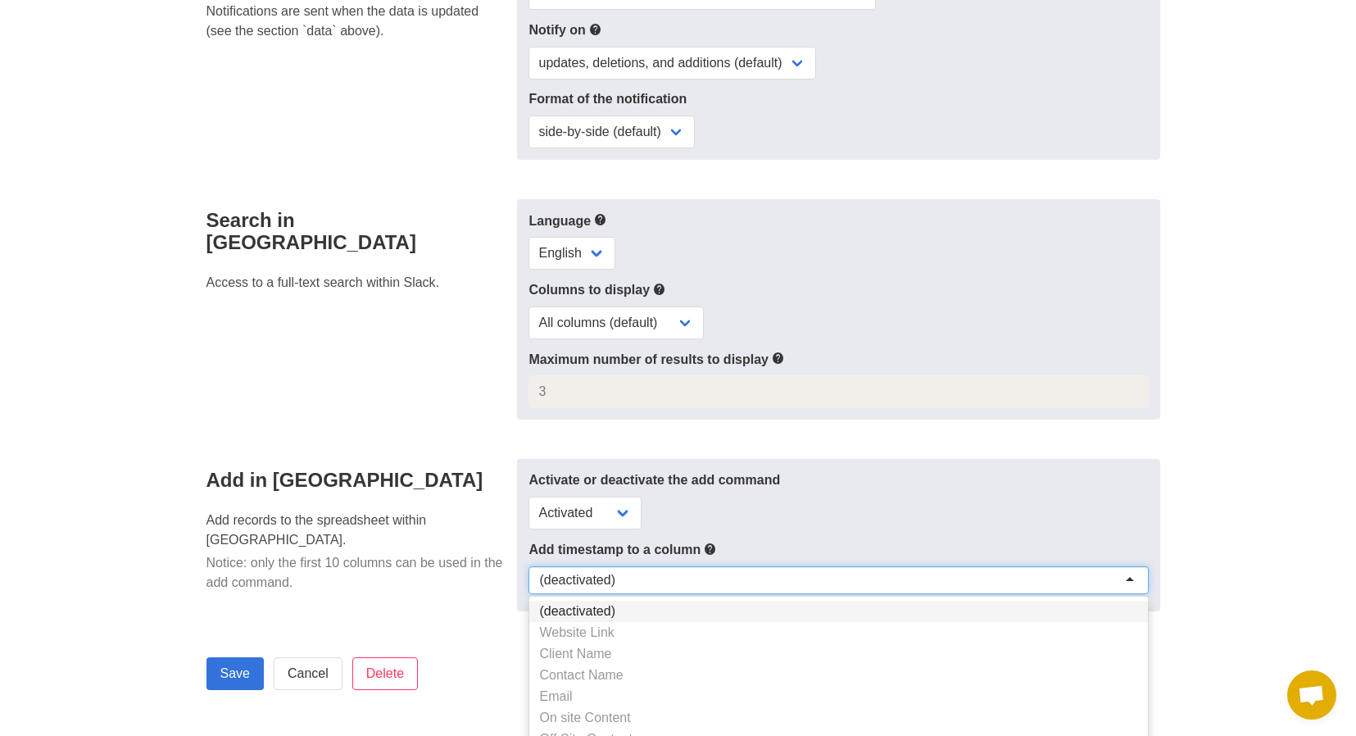
scroll to position [435, 0]
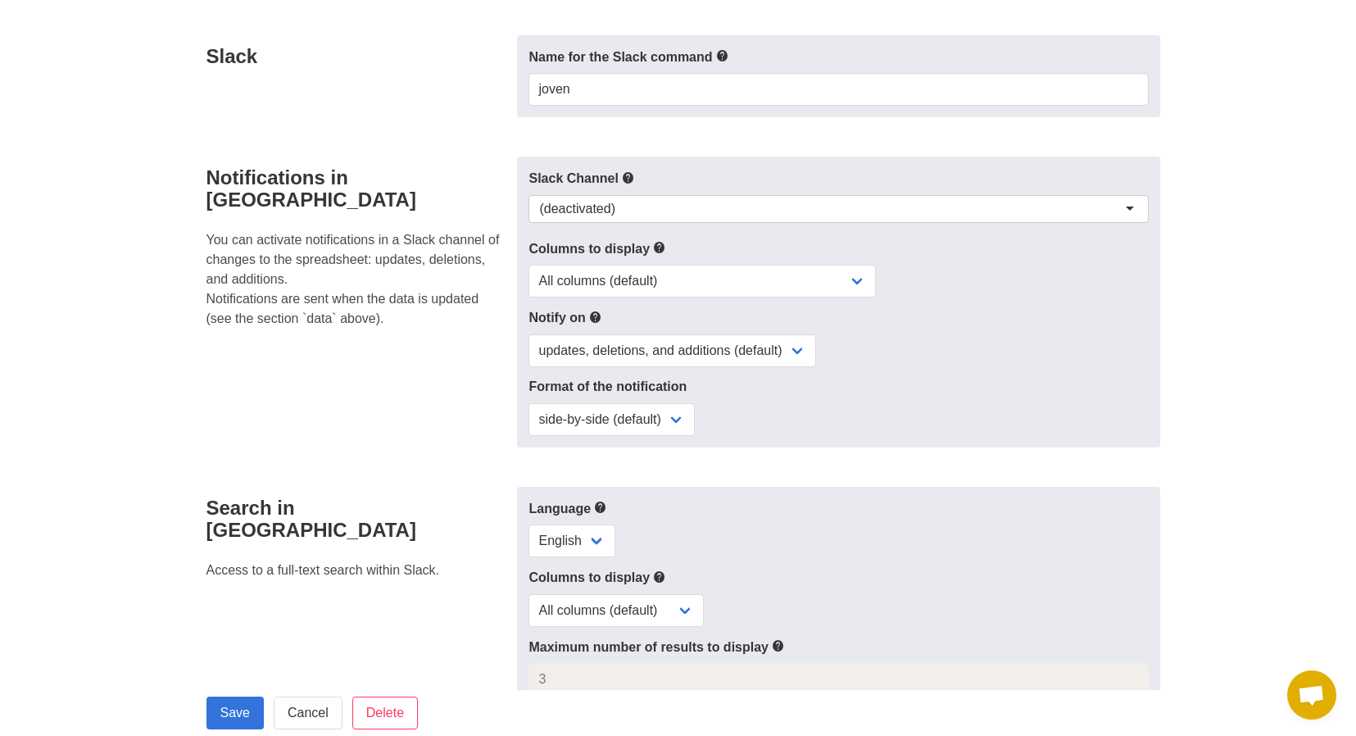
click at [609, 196] on div "(deactivated)" at bounding box center [837, 209] width 619 height 28
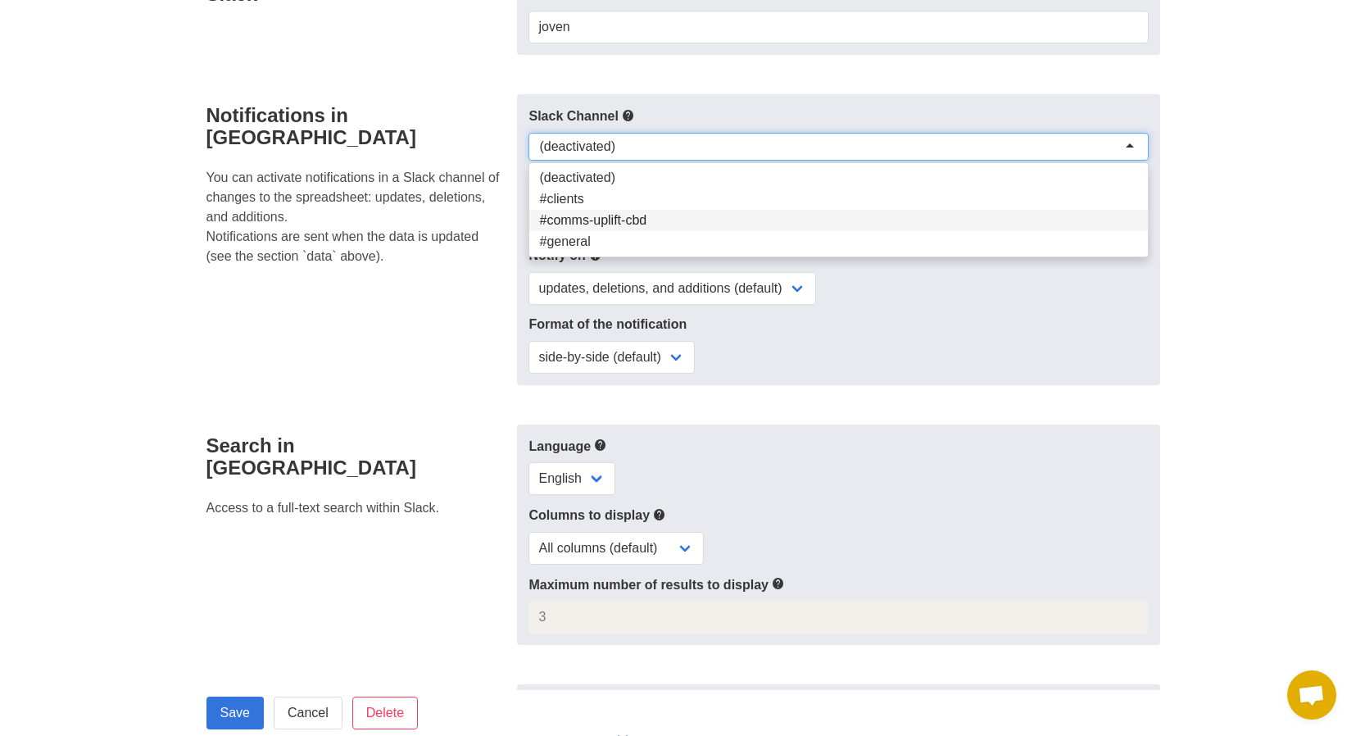
scroll to position [482, 0]
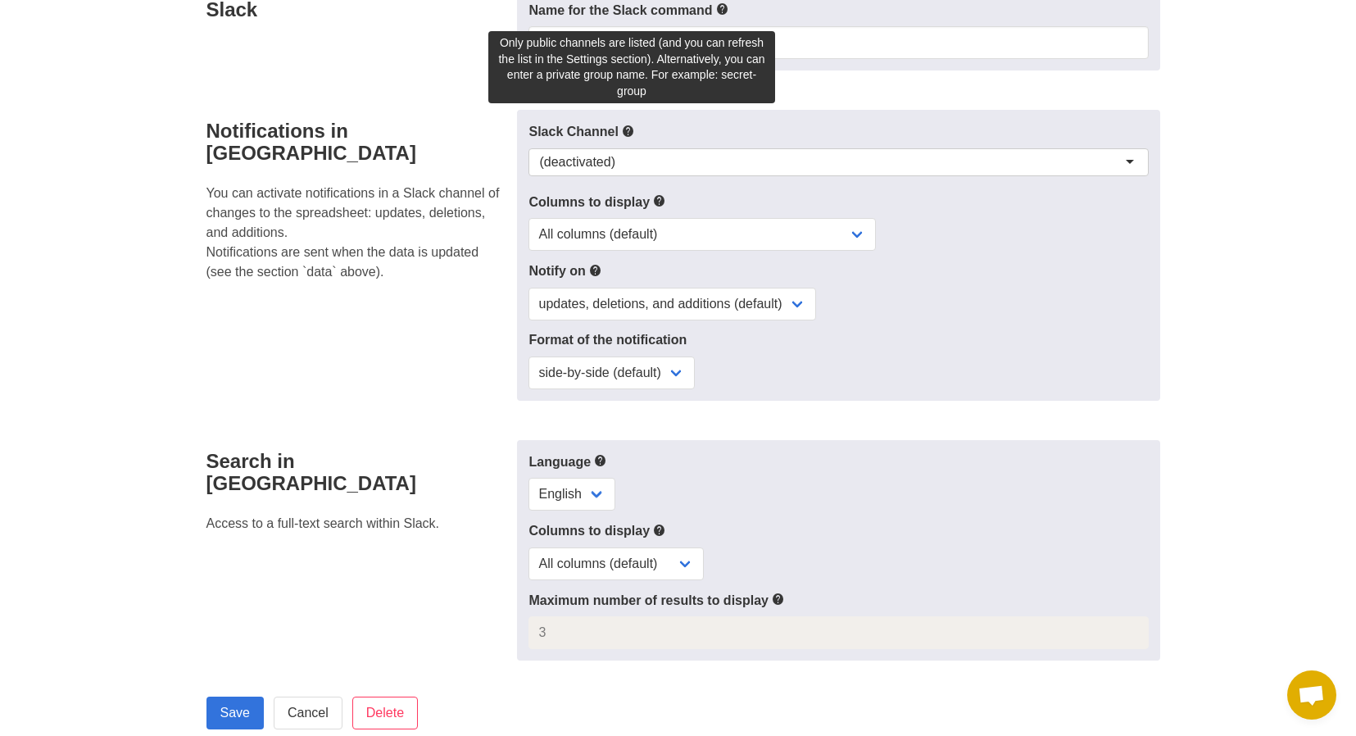
click at [633, 131] on icon at bounding box center [628, 131] width 13 height 20
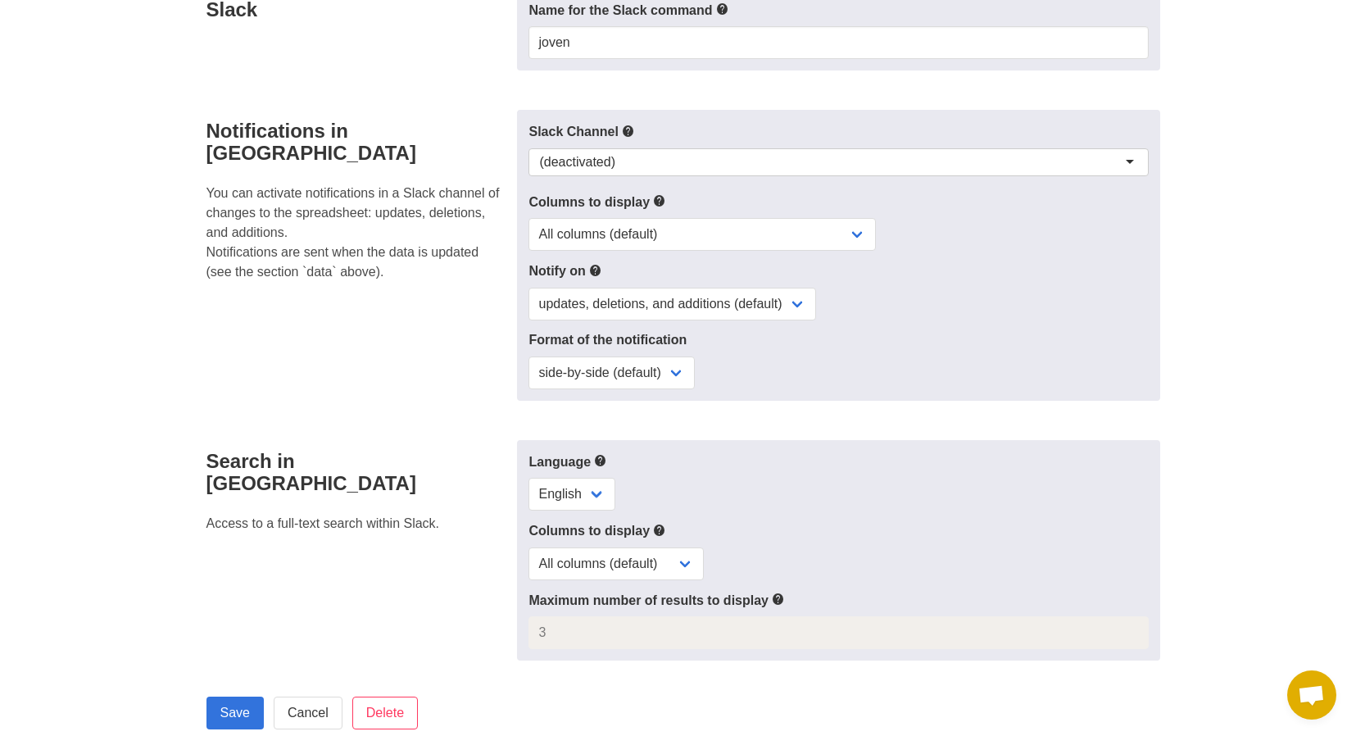
click at [633, 131] on icon at bounding box center [628, 131] width 13 height 20
click at [72, 215] on section "Client List Cheat Sheet / Joven Open in Google Sheets Data Configure the shape …" at bounding box center [678, 270] width 1356 height 1412
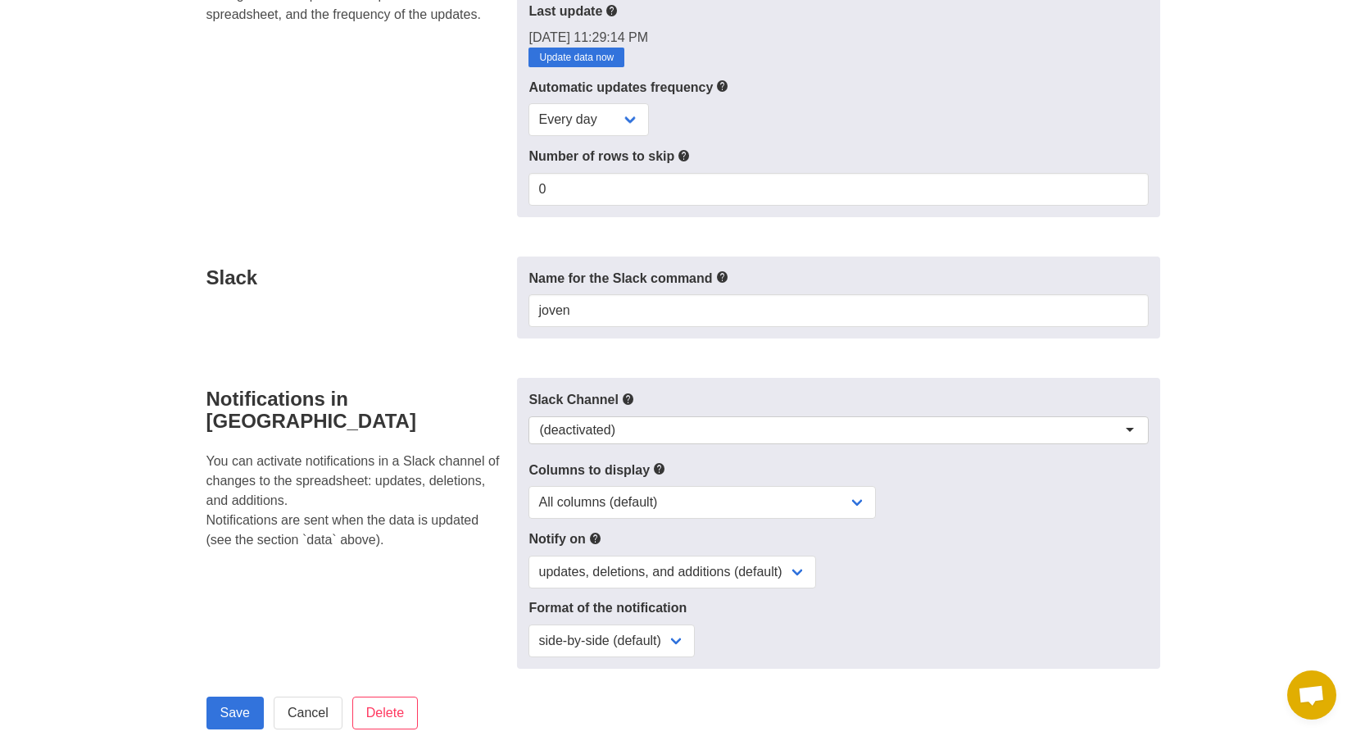
click at [647, 427] on div "(deactivated)" at bounding box center [837, 430] width 619 height 28
click at [471, 383] on div "Notifications in Slack You can activate notifications in a Slack channel of cha…" at bounding box center [357, 523] width 321 height 291
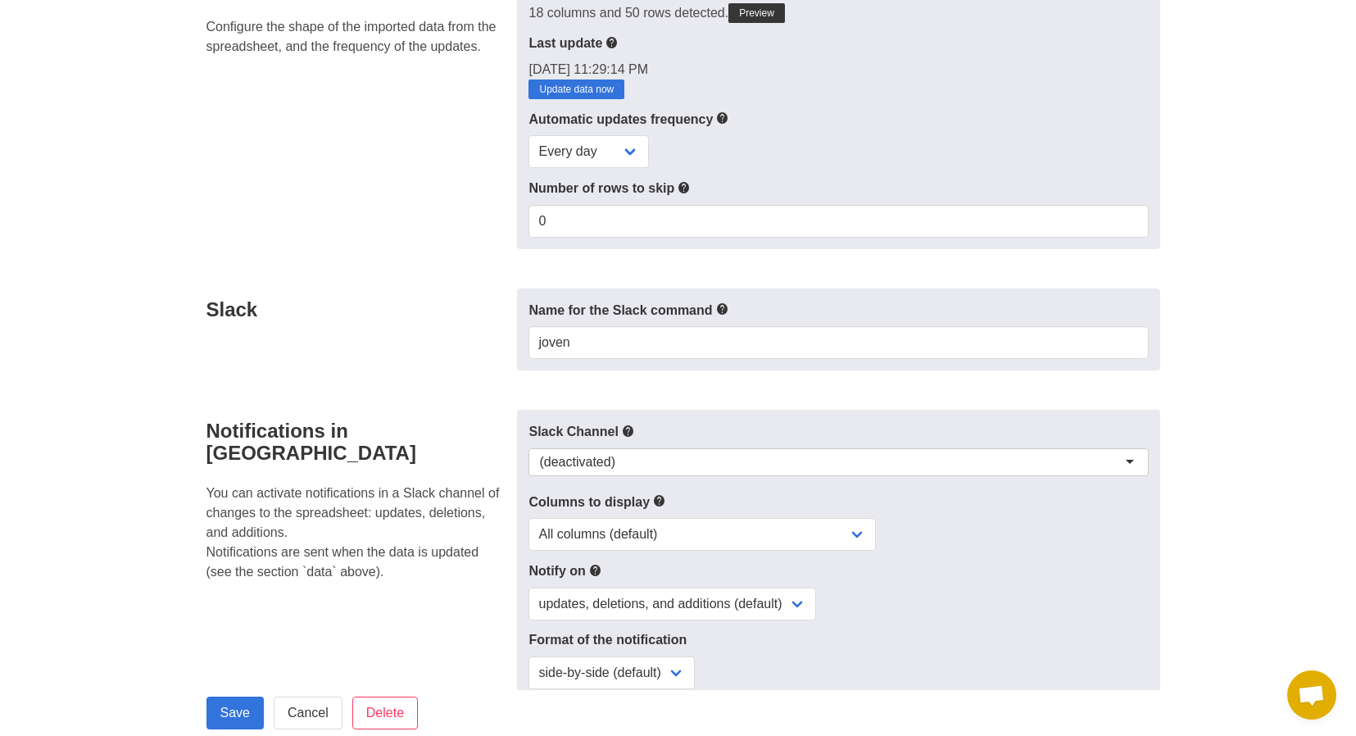
scroll to position [171, 0]
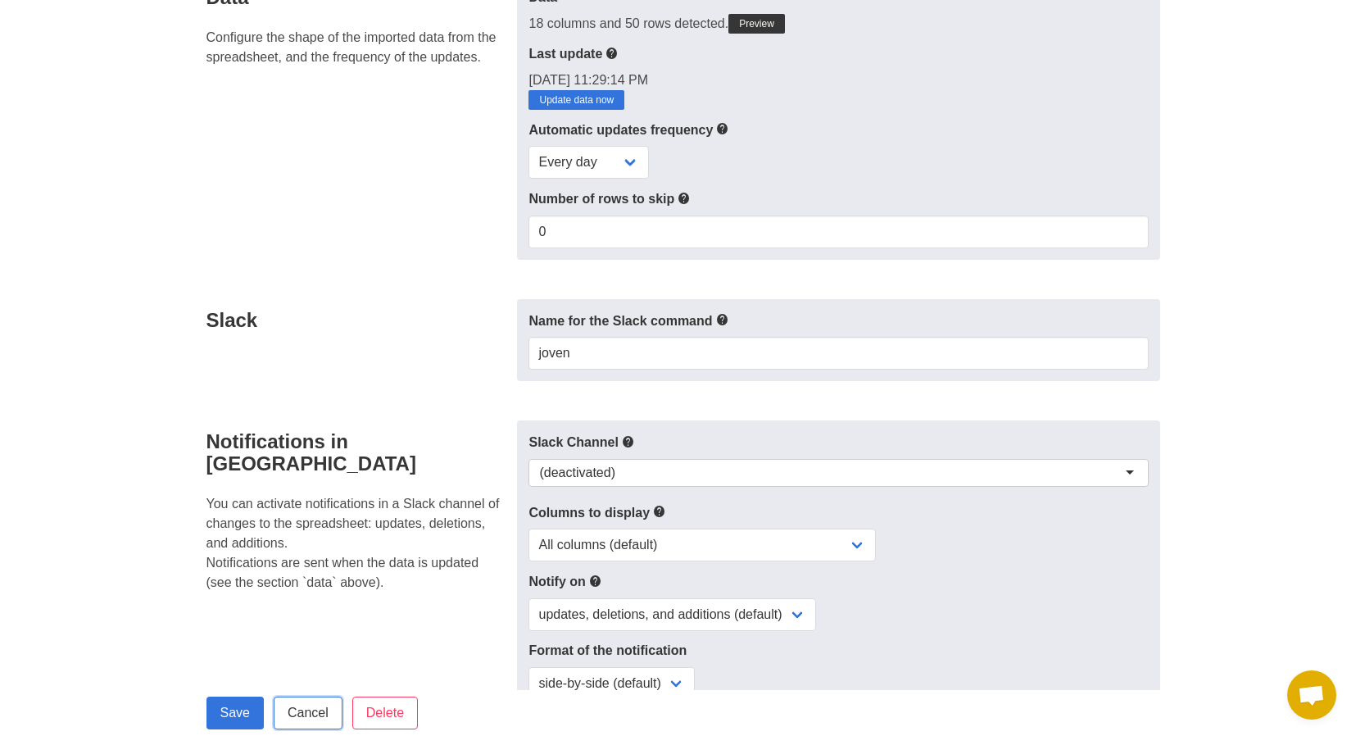
click at [314, 709] on link "Cancel" at bounding box center [308, 712] width 69 height 33
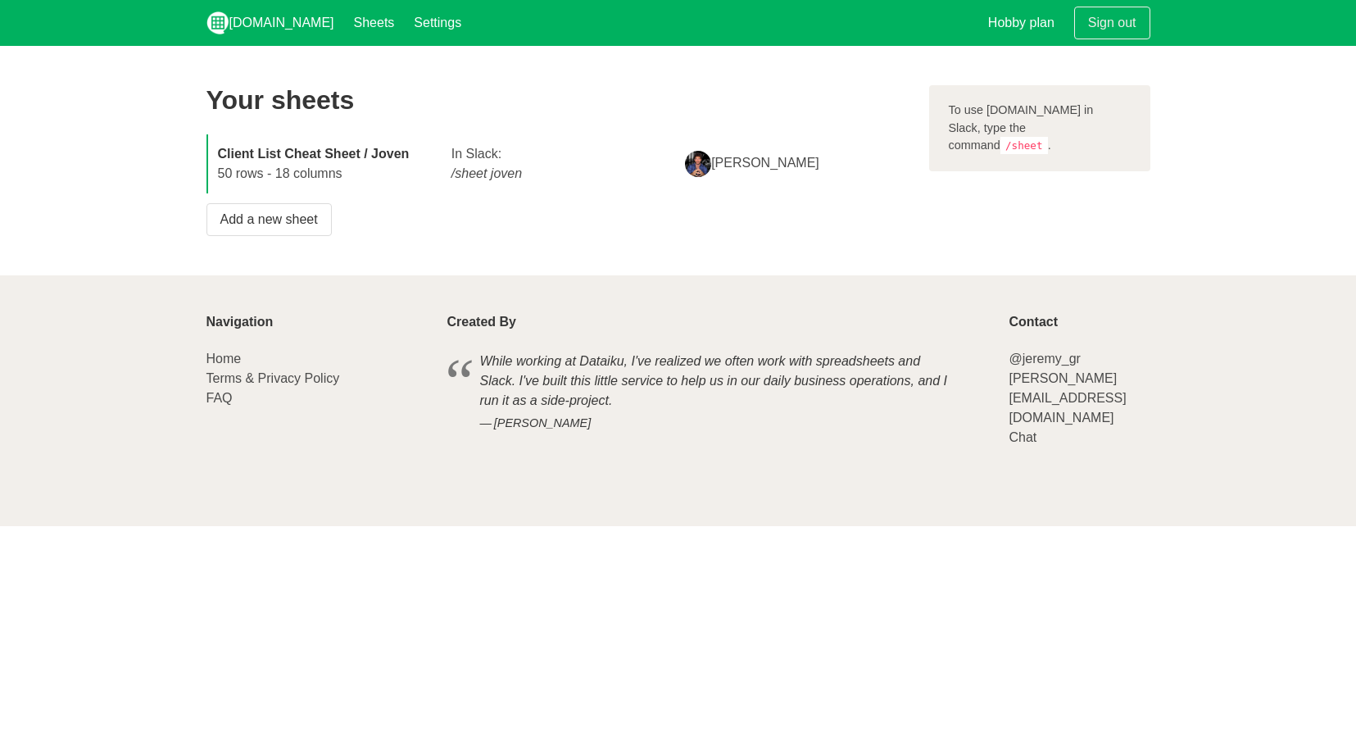
click at [285, 157] on strong "Client List Cheat Sheet / Joven" at bounding box center [314, 154] width 192 height 14
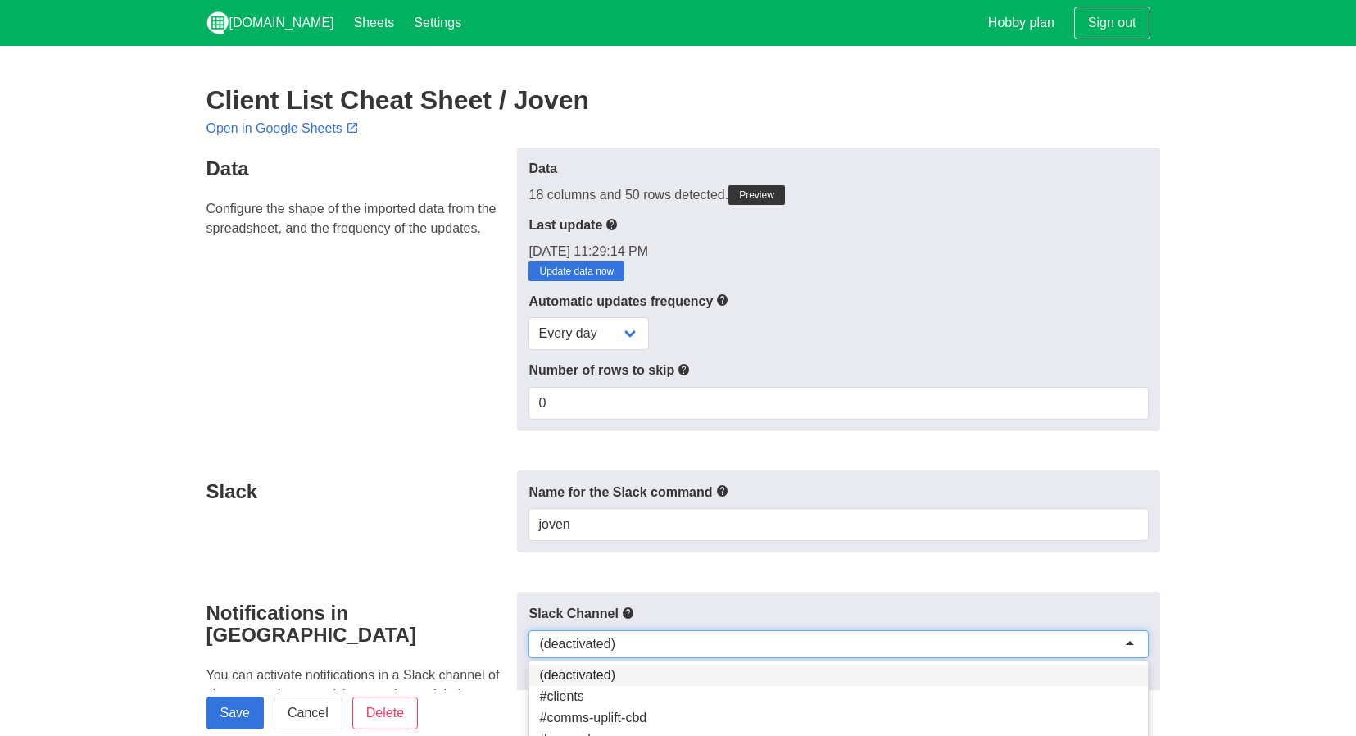
click at [623, 651] on div "(deactivated)" at bounding box center [837, 644] width 619 height 28
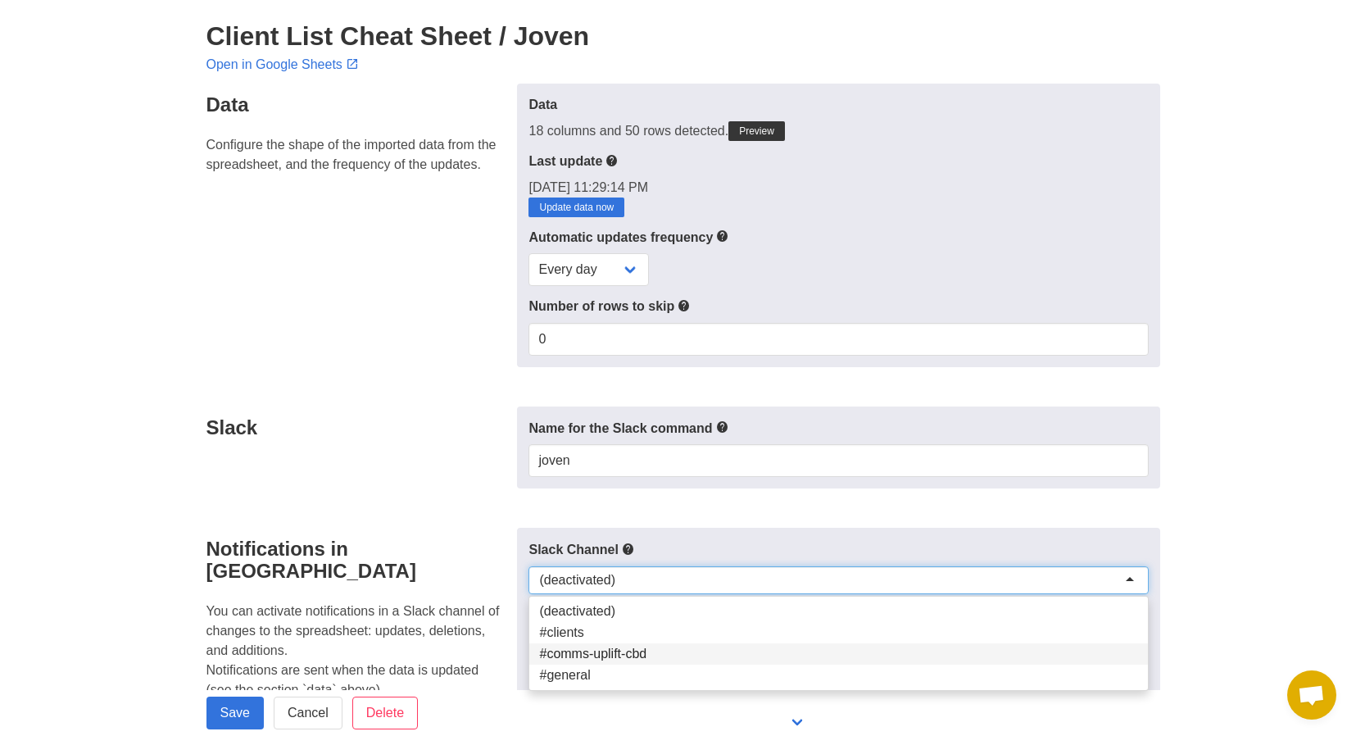
scroll to position [85, 0]
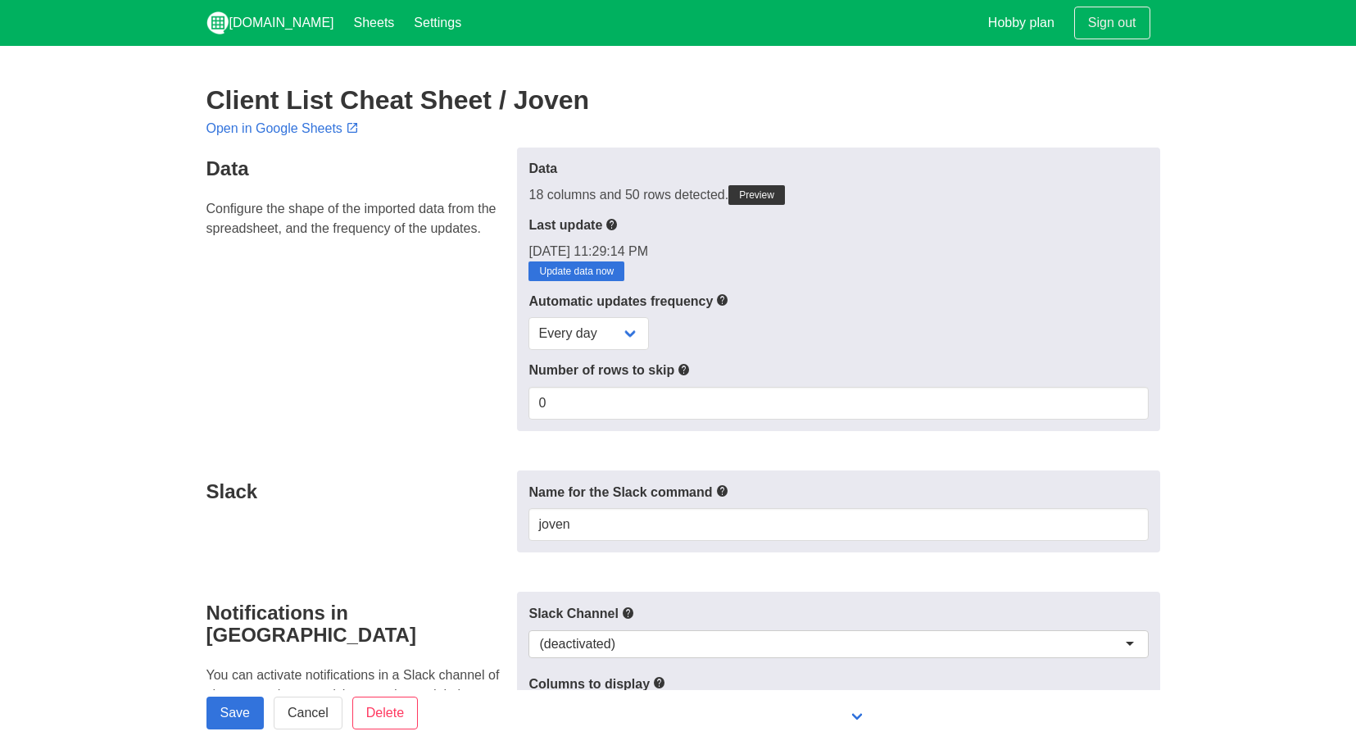
scroll to position [85, 0]
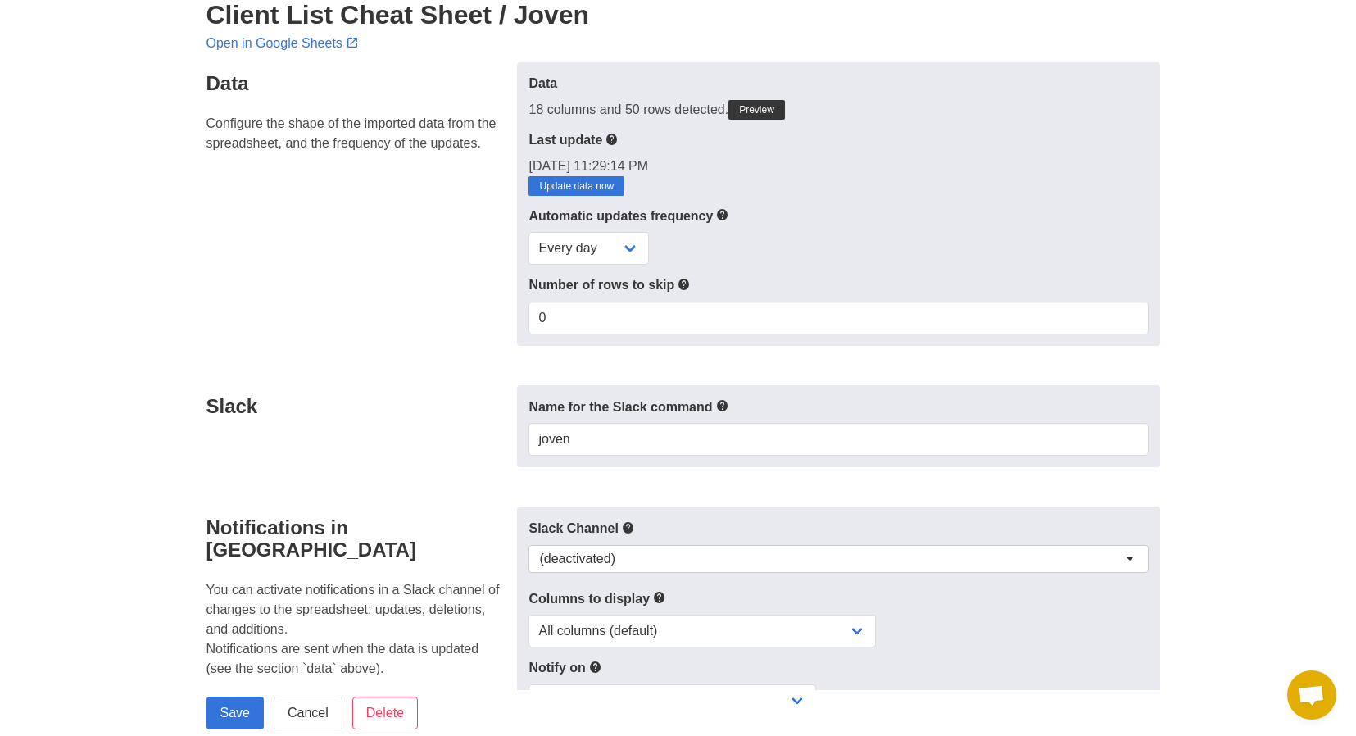
click at [689, 545] on div "(deactivated)" at bounding box center [837, 559] width 619 height 28
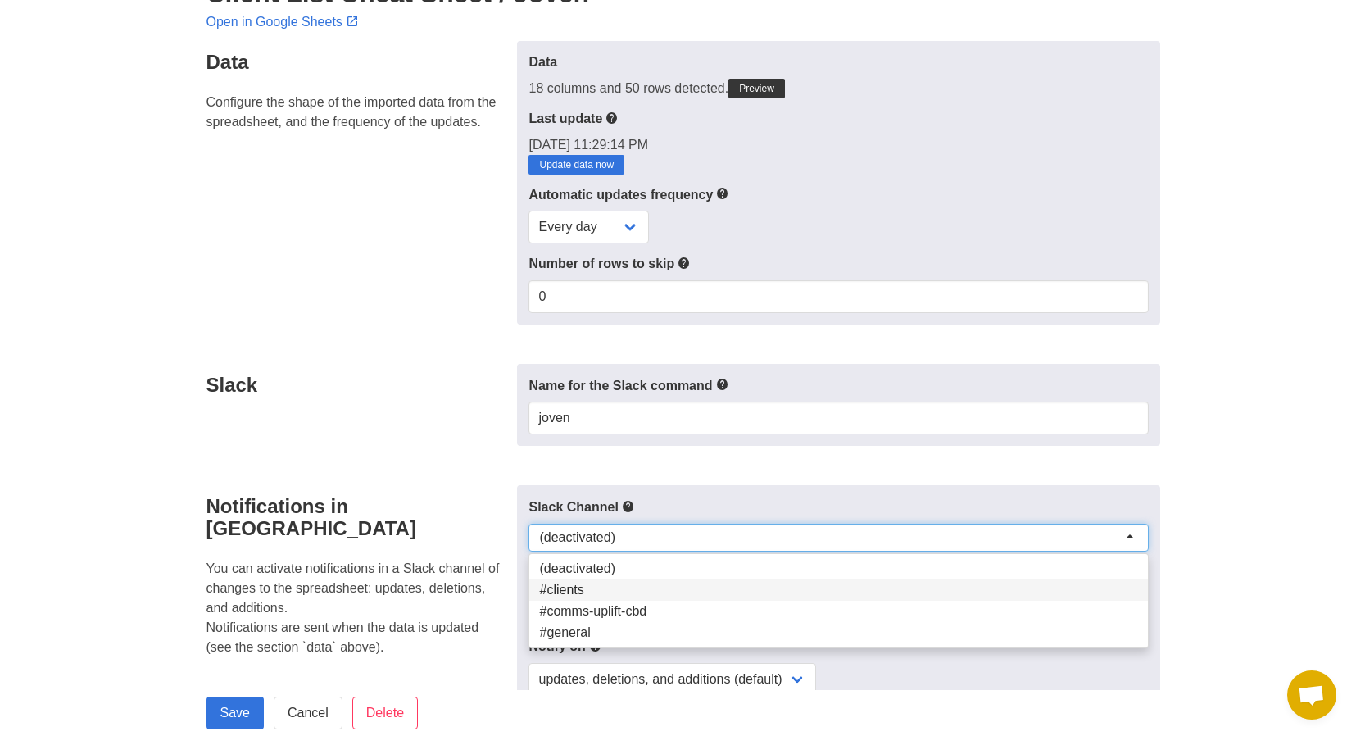
scroll to position [144, 0]
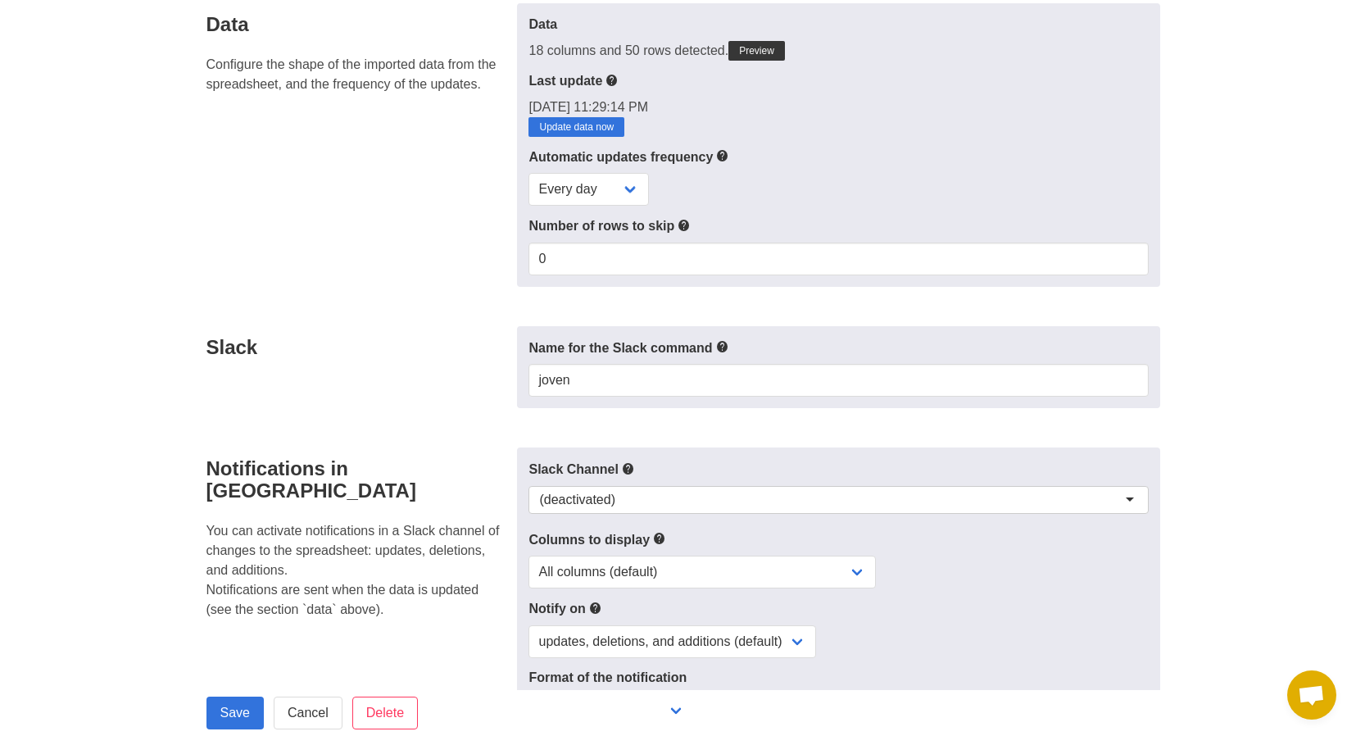
click at [317, 326] on div "Slack" at bounding box center [357, 367] width 321 height 83
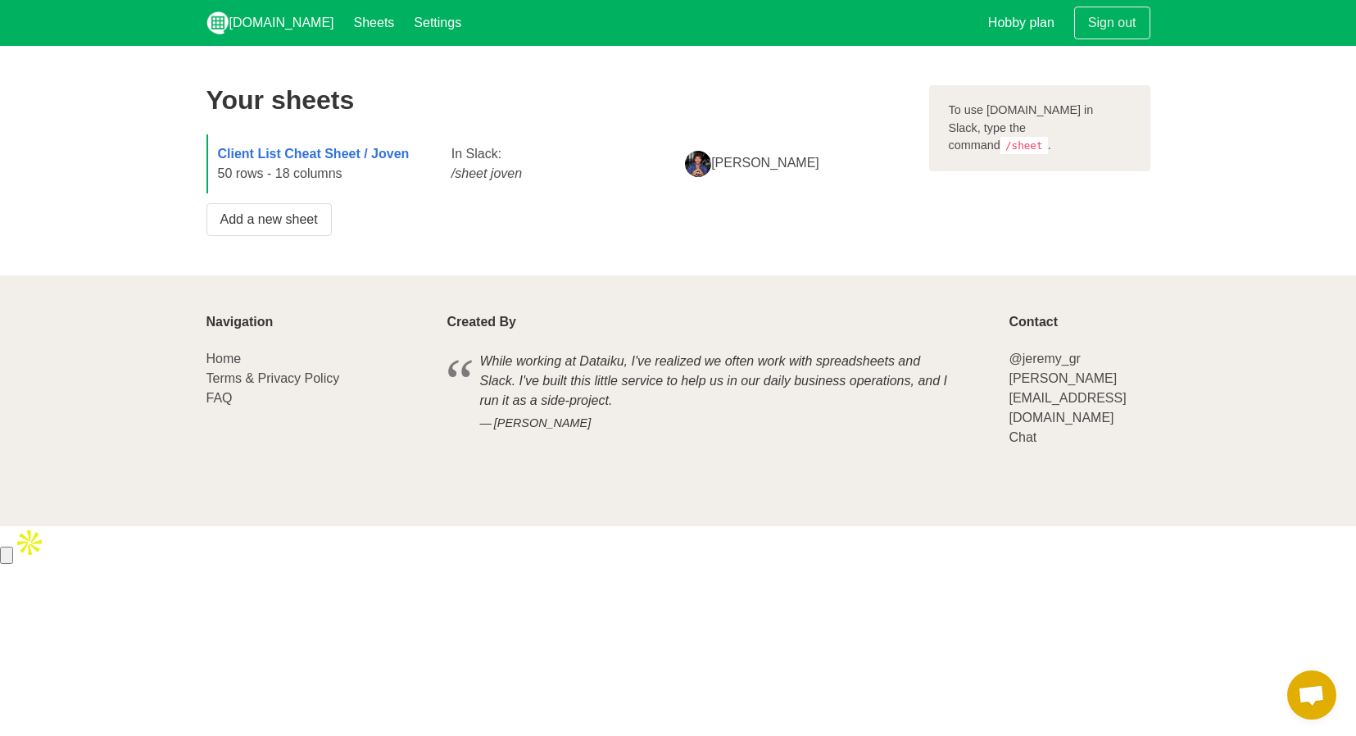
click at [55, 299] on footer "Navigation Home Terms & Privacy Policy FAQ Created By While working at Dataiku,…" at bounding box center [678, 400] width 1356 height 251
click at [355, 159] on strong "Client List Cheat Sheet / Joven" at bounding box center [314, 154] width 192 height 14
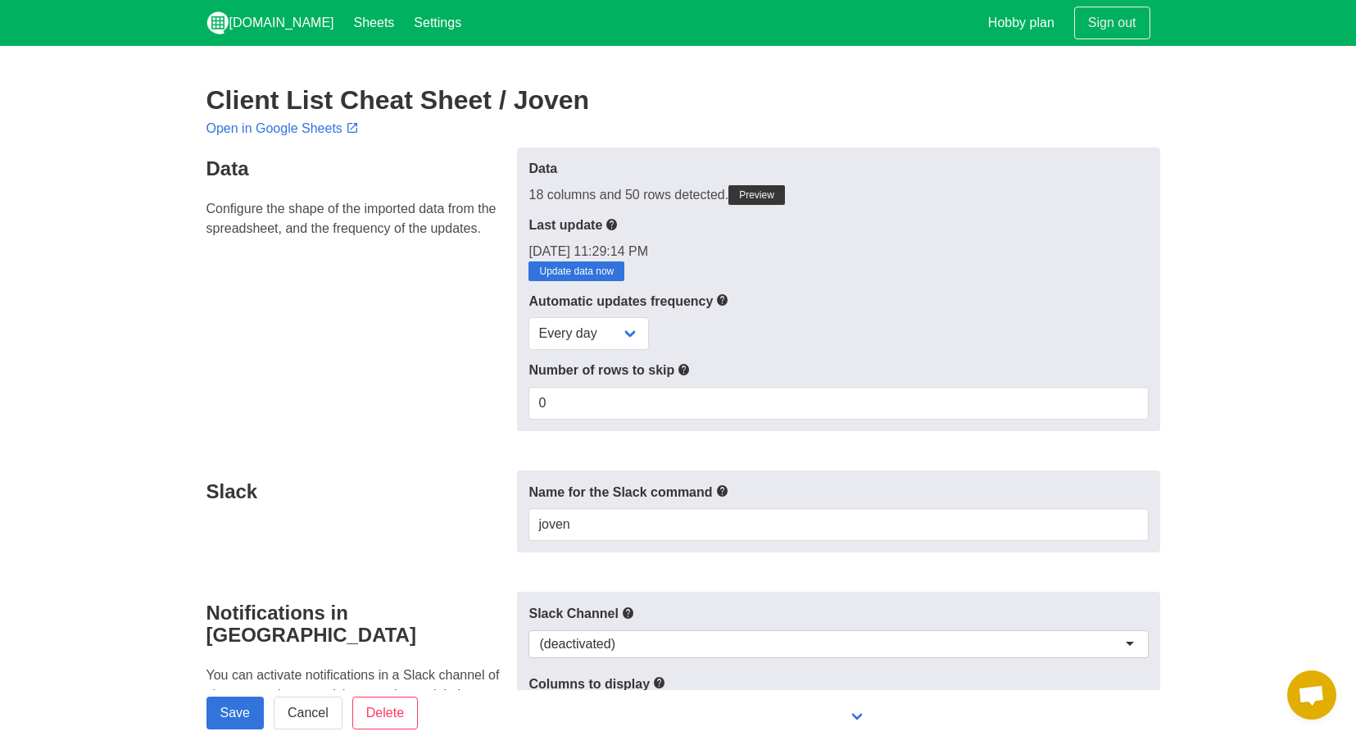
click at [662, 637] on div "(deactivated)" at bounding box center [837, 644] width 619 height 28
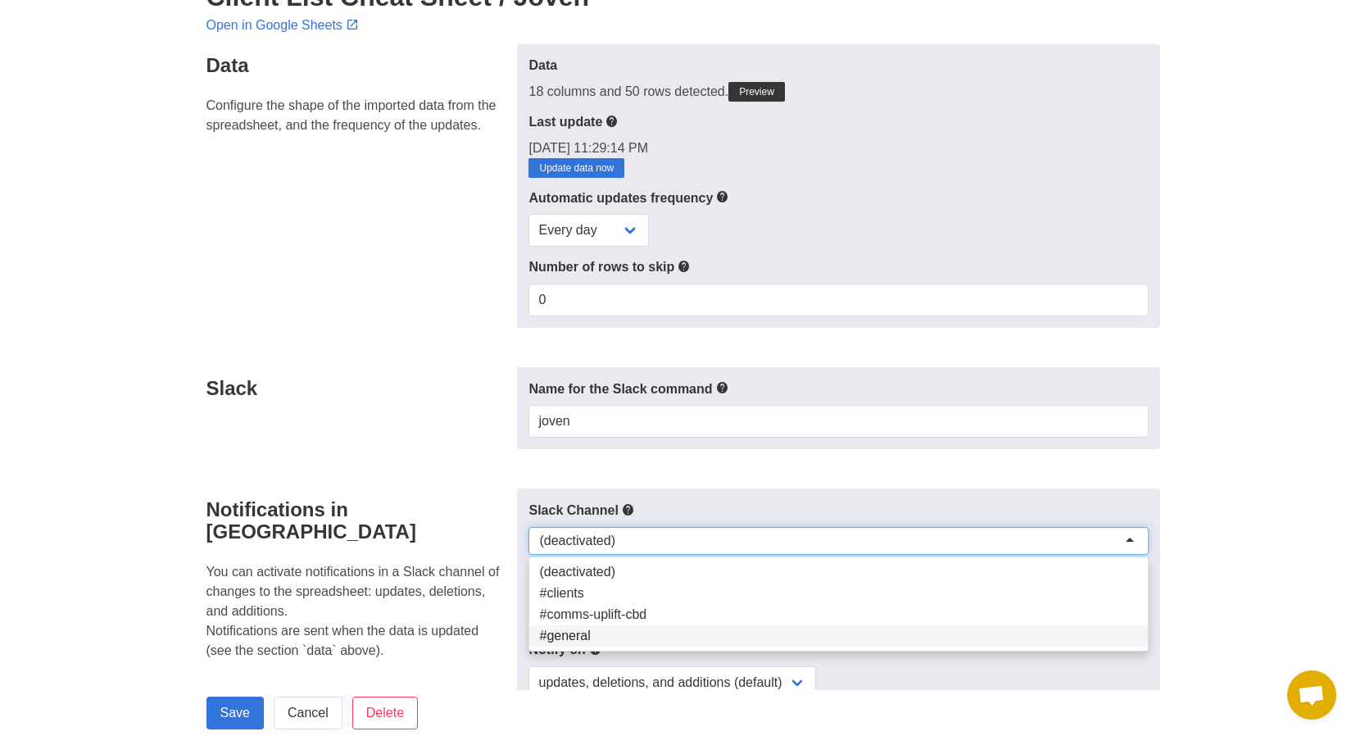
scroll to position [93, 0]
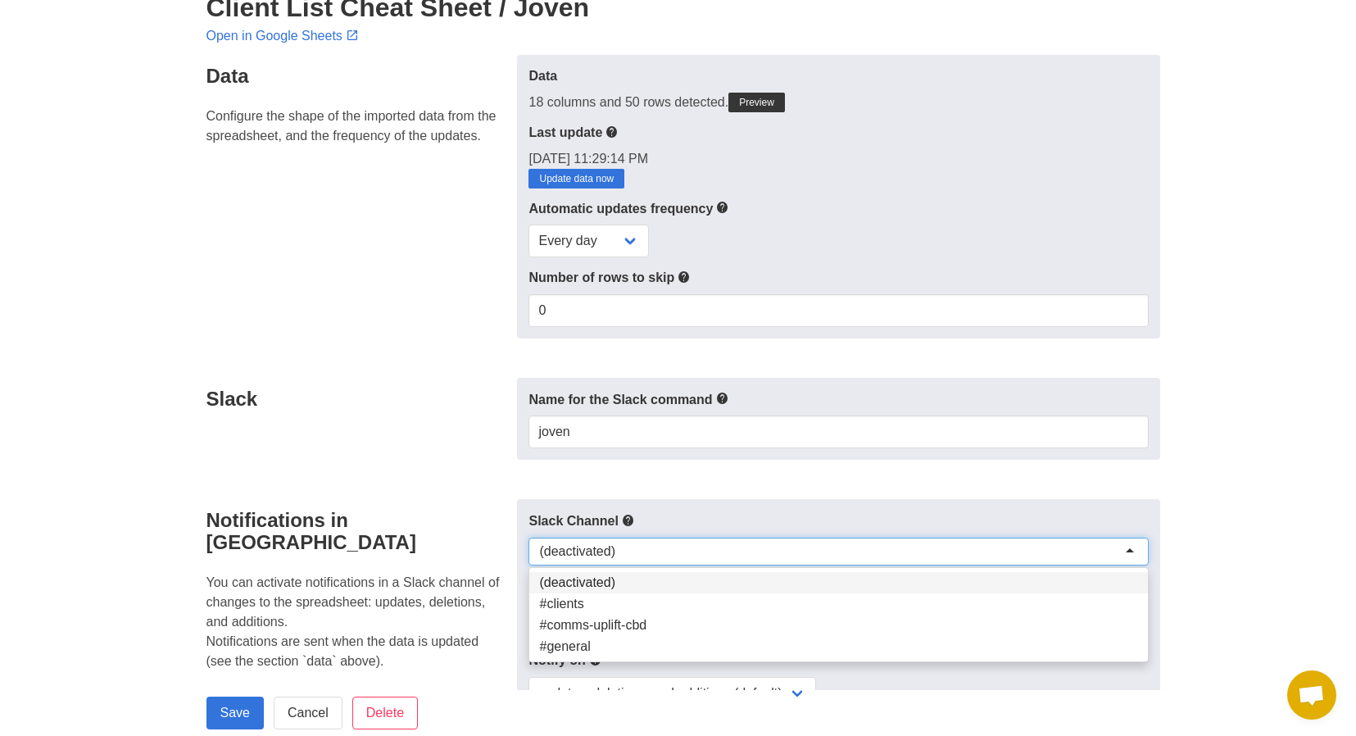
click at [430, 466] on form "Data Configure the shape of the imported data from the spreadsheet, and the fre…" at bounding box center [678, 690] width 944 height 1271
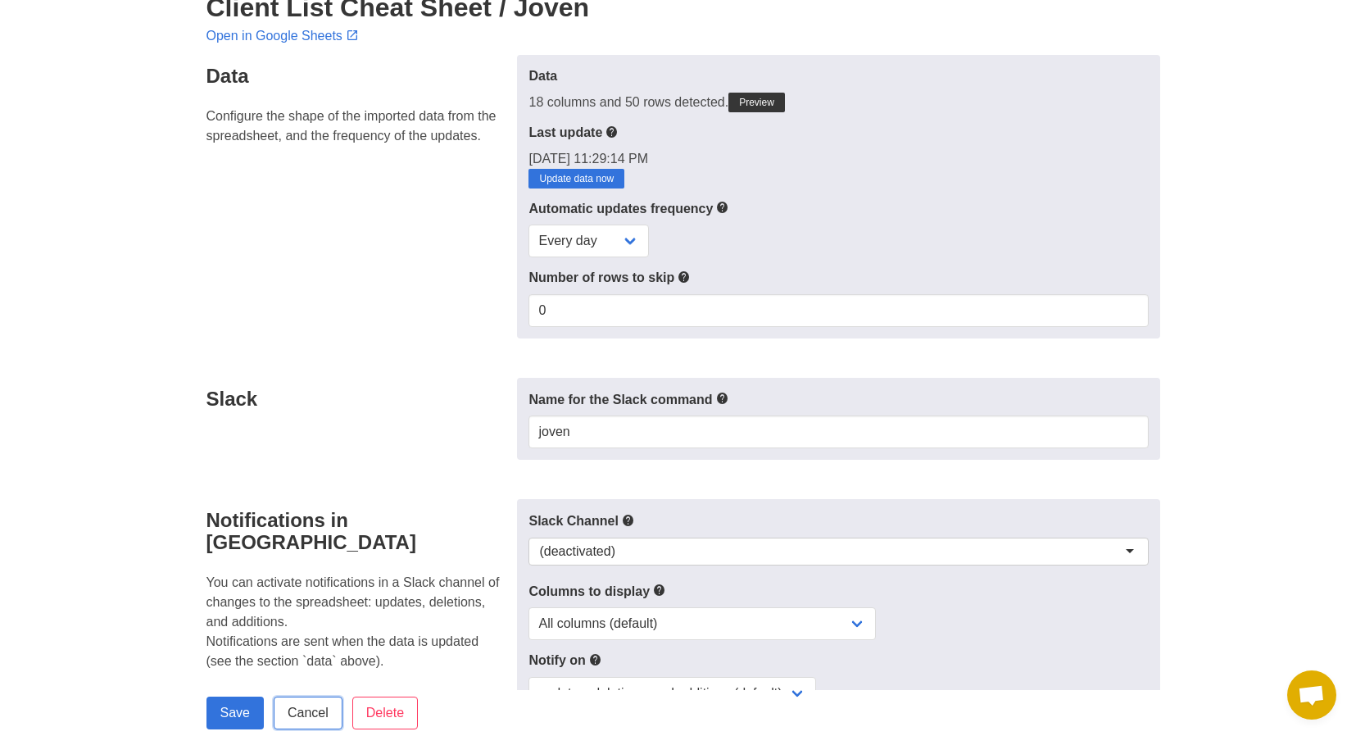
click at [309, 717] on link "Cancel" at bounding box center [308, 712] width 69 height 33
